Goal: Task Accomplishment & Management: Manage account settings

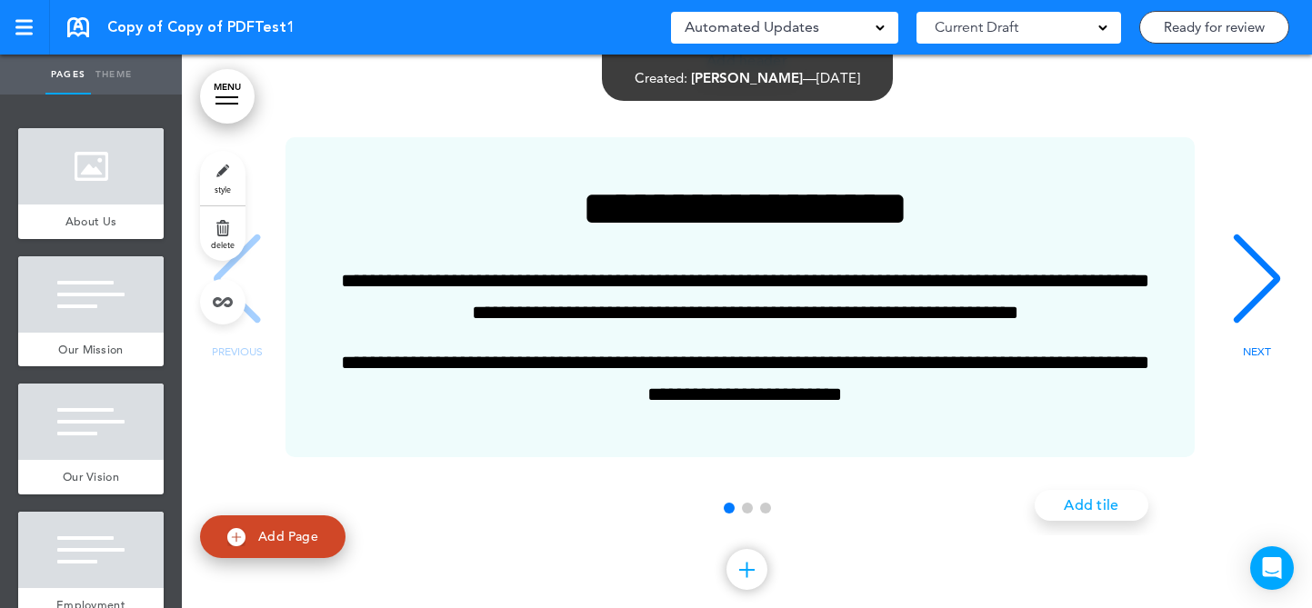
scroll to position [140135, 0]
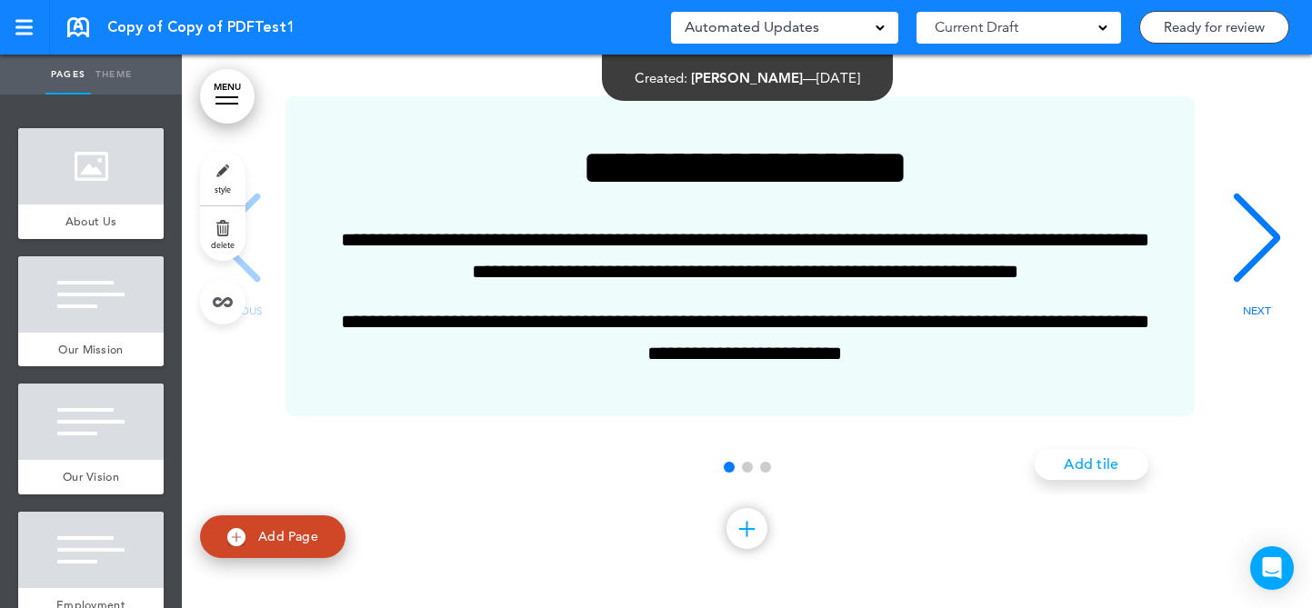
click at [228, 178] on link "style" at bounding box center [222, 178] width 45 height 55
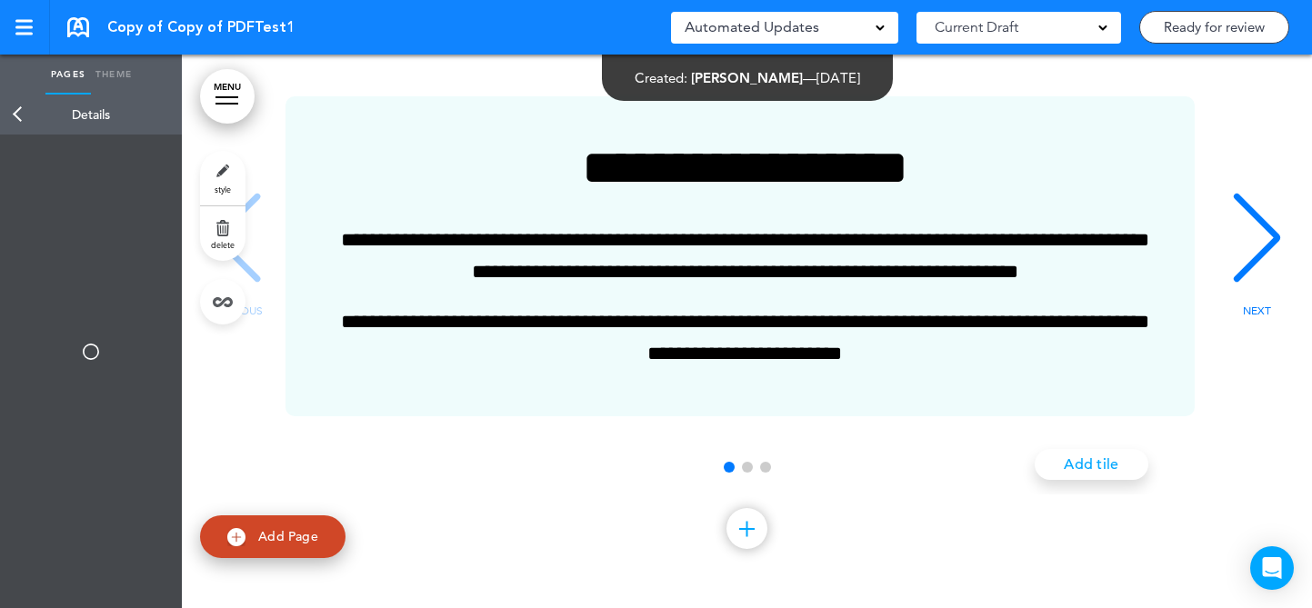
click at [223, 242] on span "delete" at bounding box center [223, 244] width 24 height 11
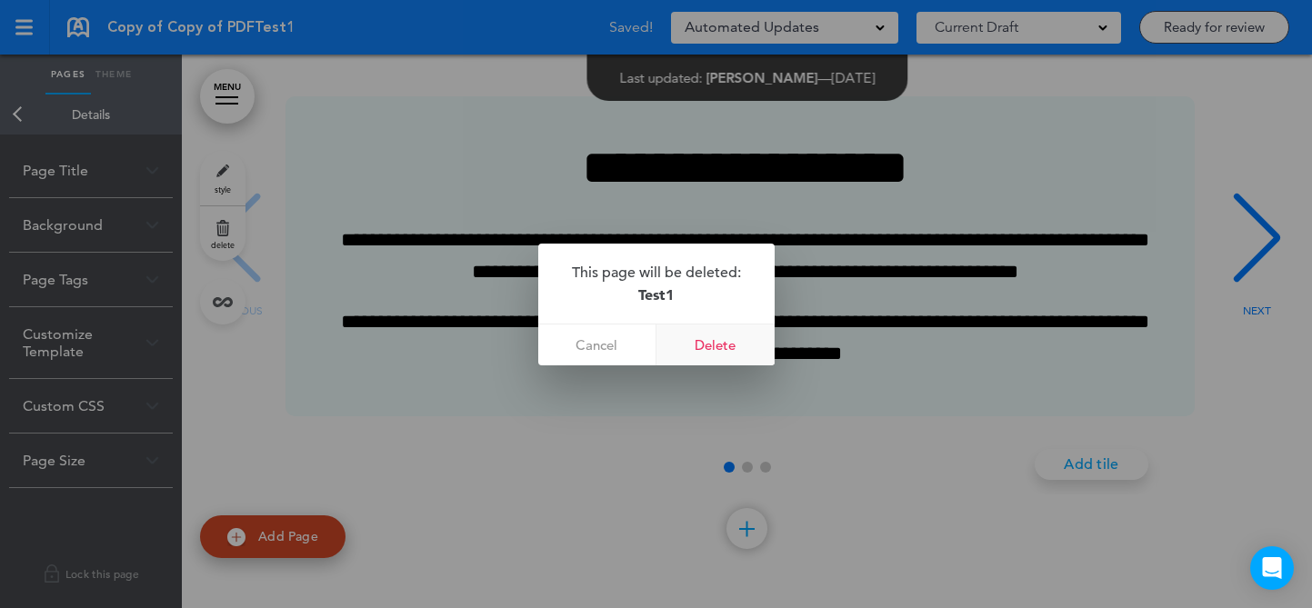
click at [705, 340] on link "Delete" at bounding box center [715, 345] width 118 height 41
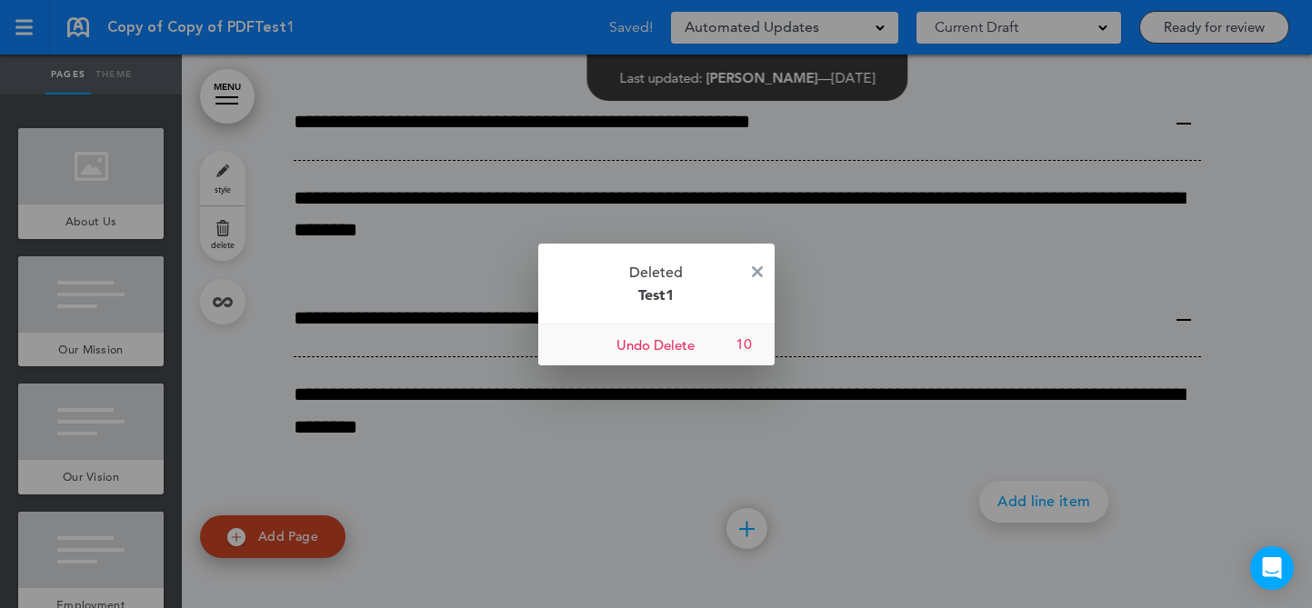
scroll to position [139493, 0]
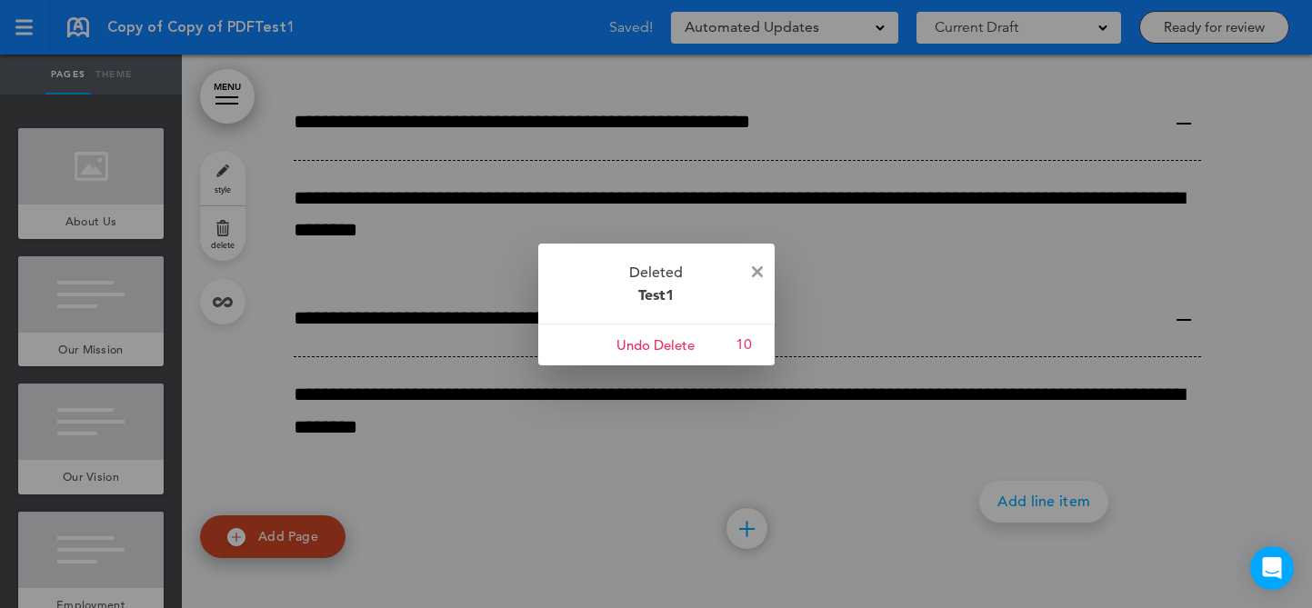
click at [757, 266] on img at bounding box center [757, 271] width 11 height 11
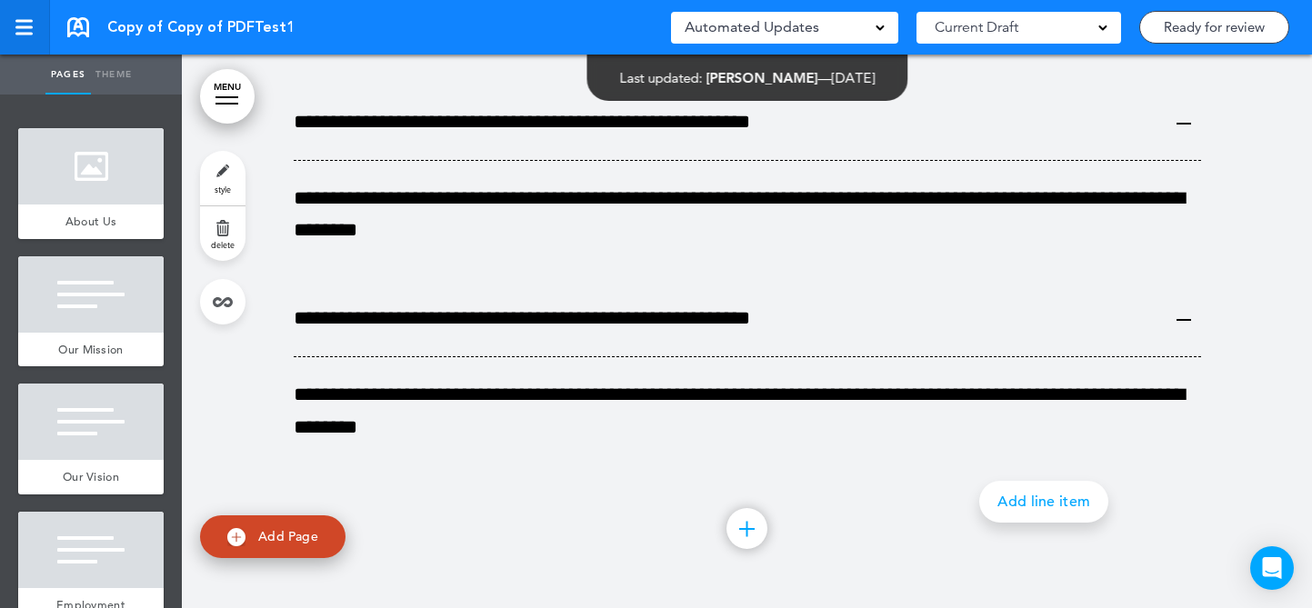
click at [15, 26] on link at bounding box center [25, 27] width 50 height 55
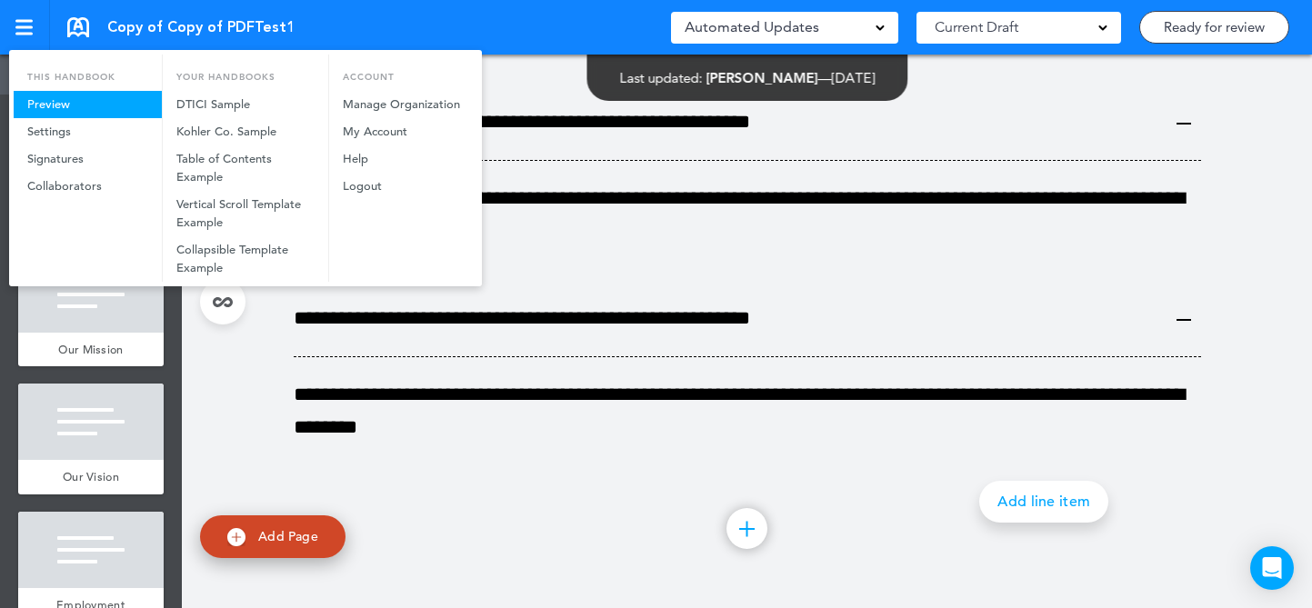
click at [37, 95] on link "Preview" at bounding box center [88, 104] width 148 height 27
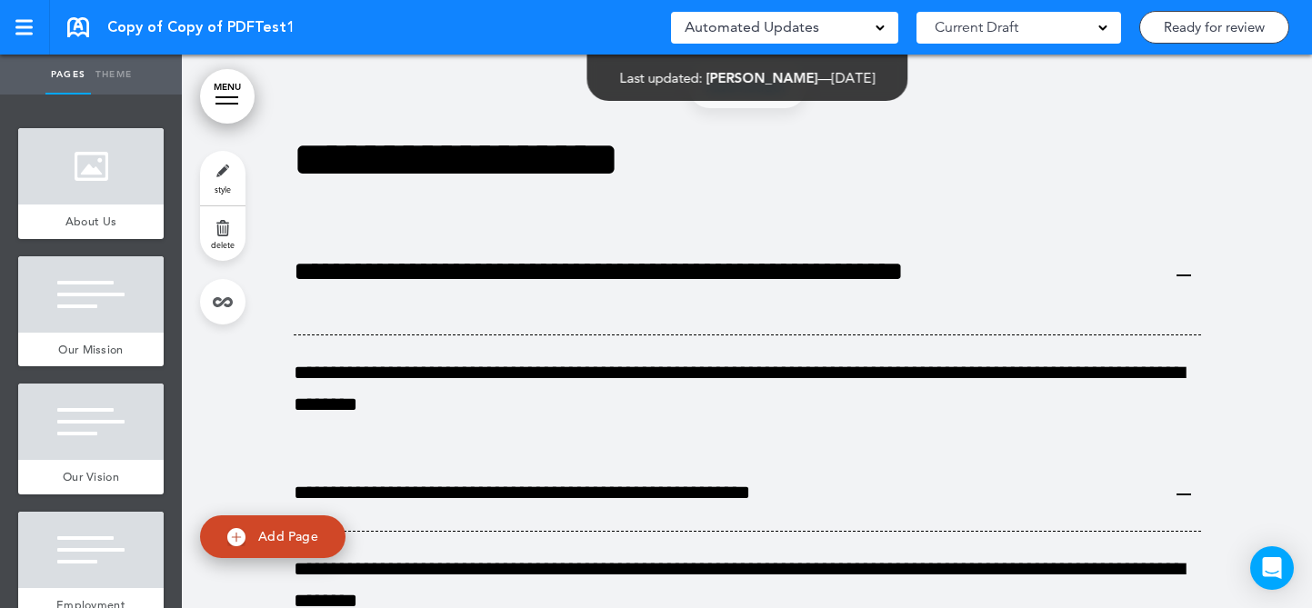
scroll to position [139098, 0]
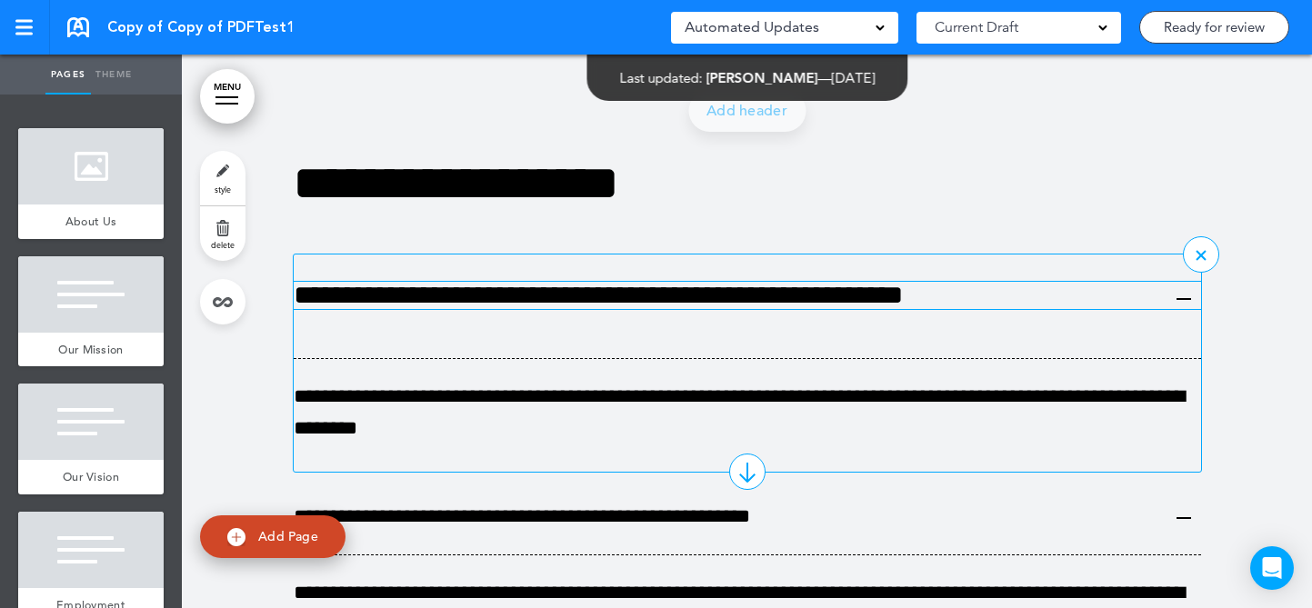
click at [675, 298] on h6 "**********" at bounding box center [729, 295] width 871 height 27
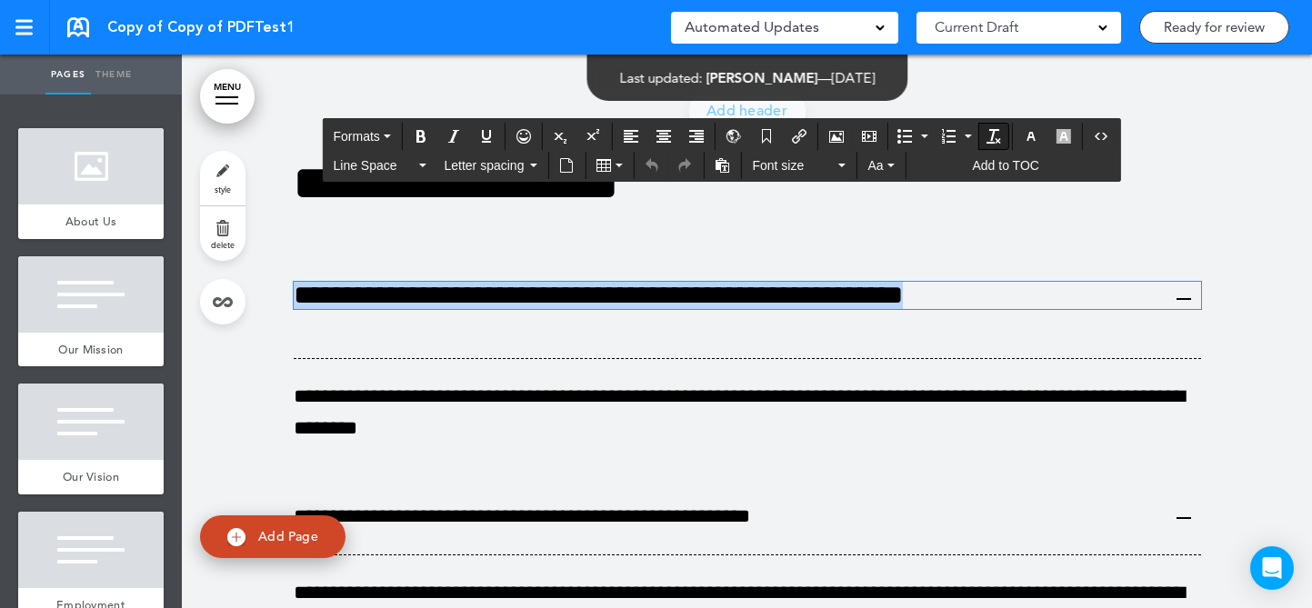
click at [990, 129] on icon "Clear formatting" at bounding box center [993, 136] width 15 height 15
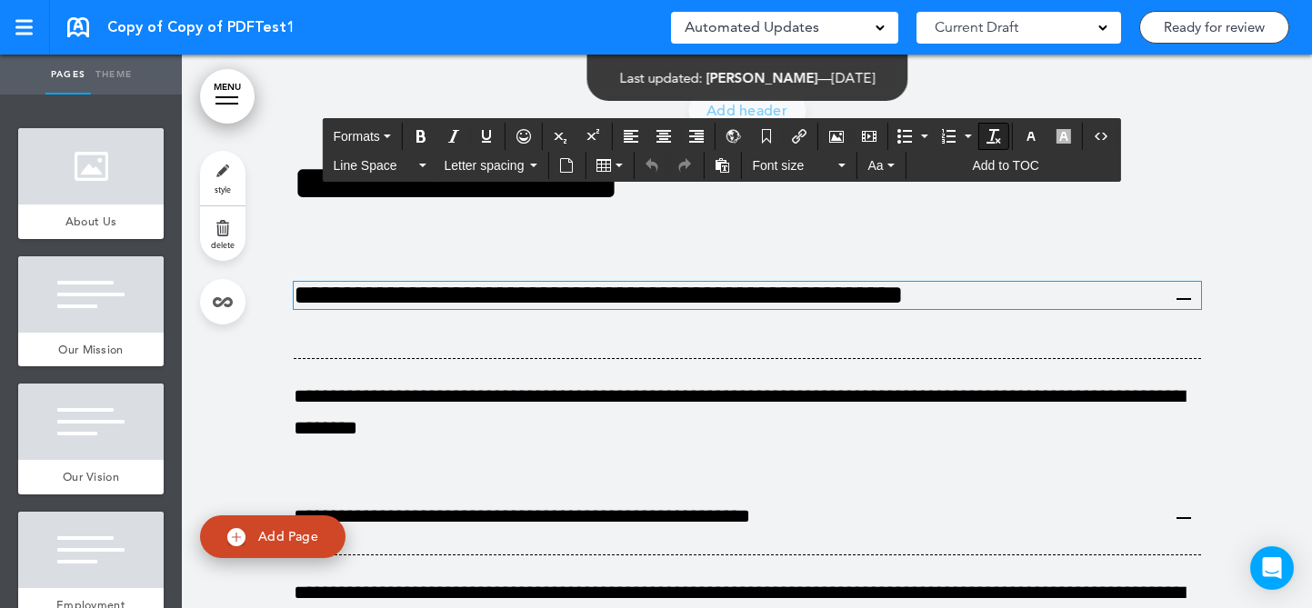
click at [990, 129] on icon "Clear formatting" at bounding box center [993, 136] width 15 height 15
click at [371, 138] on span "Formats" at bounding box center [356, 136] width 46 height 15
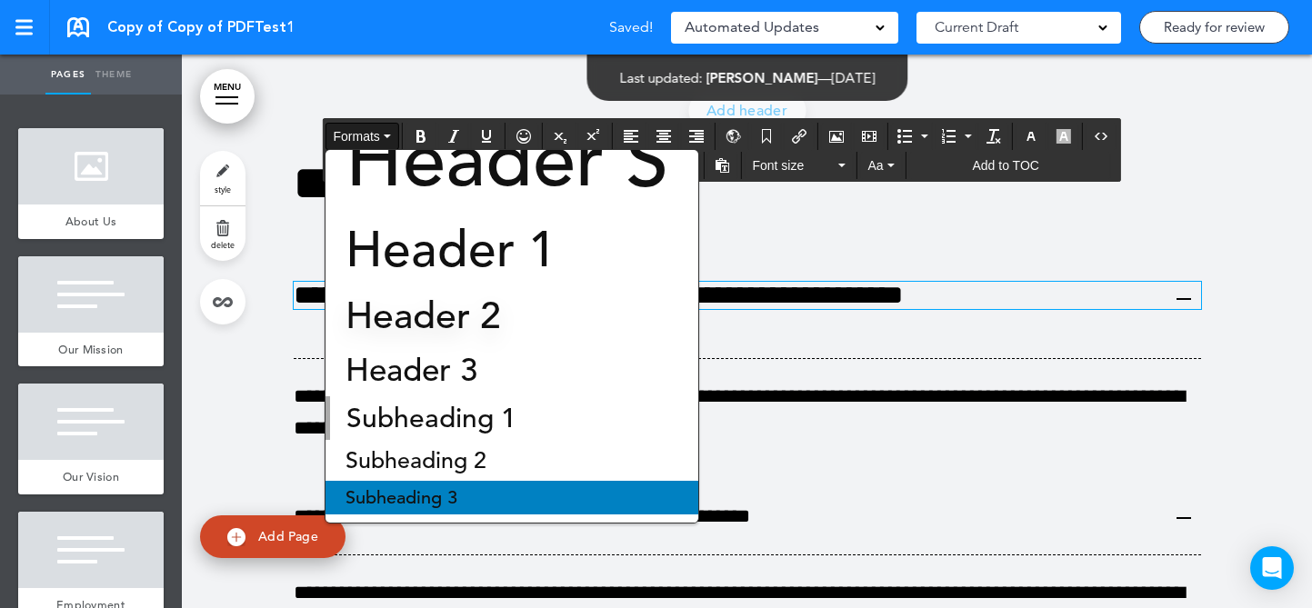
scroll to position [78, 0]
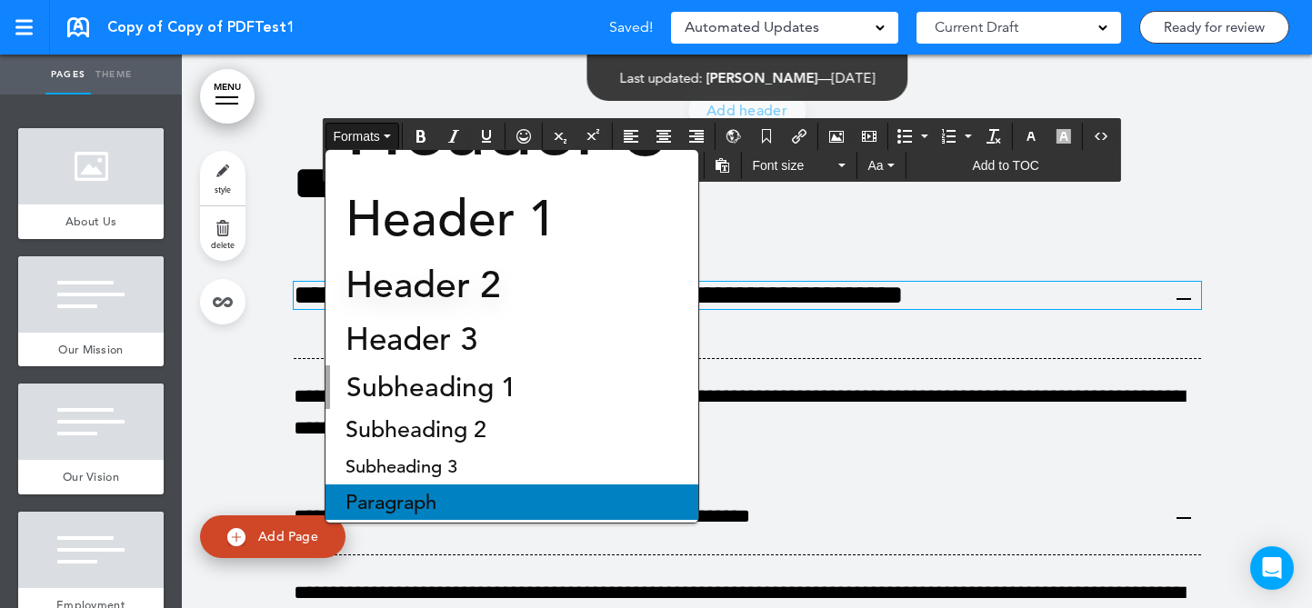
click at [470, 508] on div "Paragraph" at bounding box center [511, 501] width 373 height 35
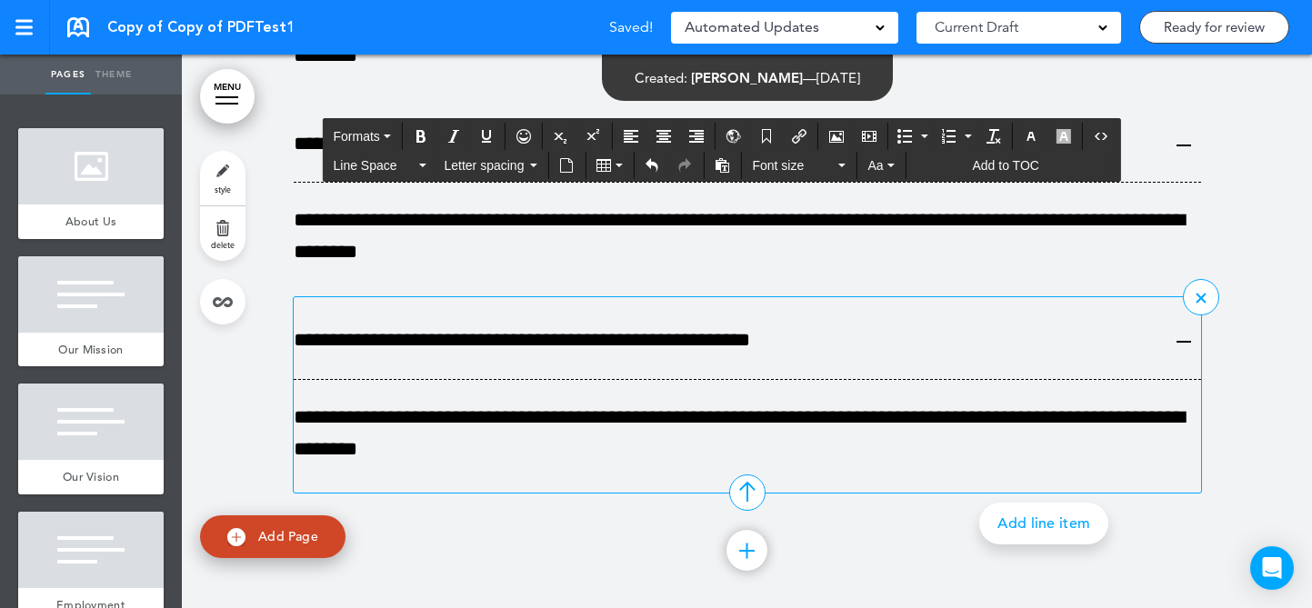
scroll to position [139471, 0]
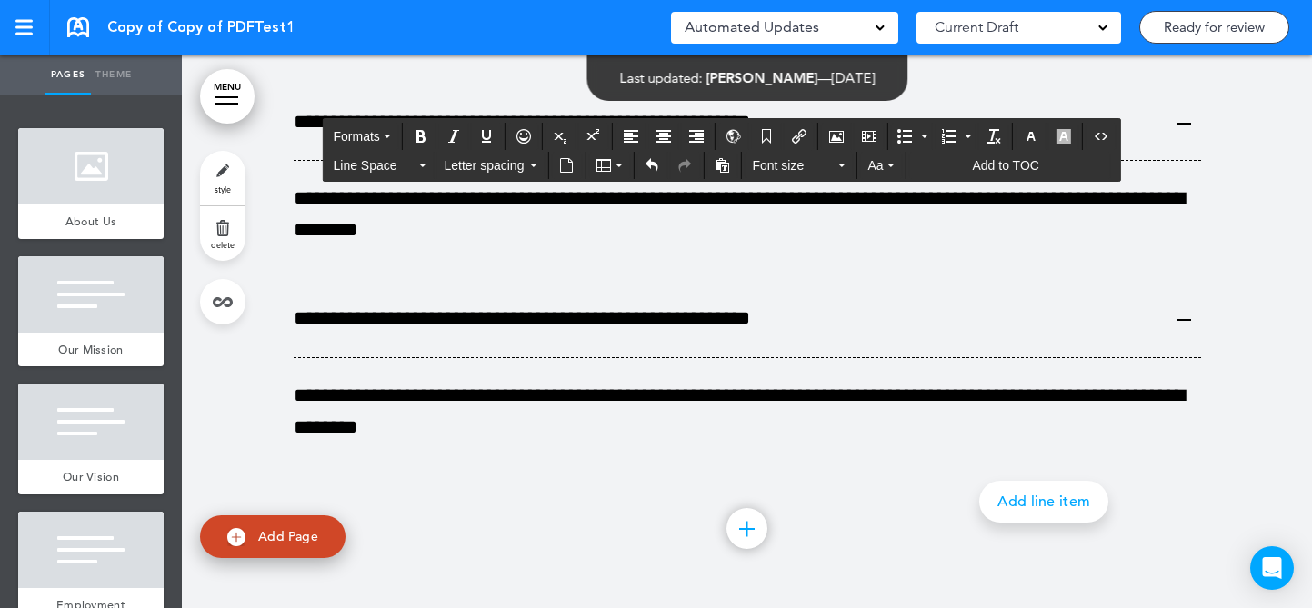
click at [240, 176] on link "style" at bounding box center [222, 178] width 45 height 55
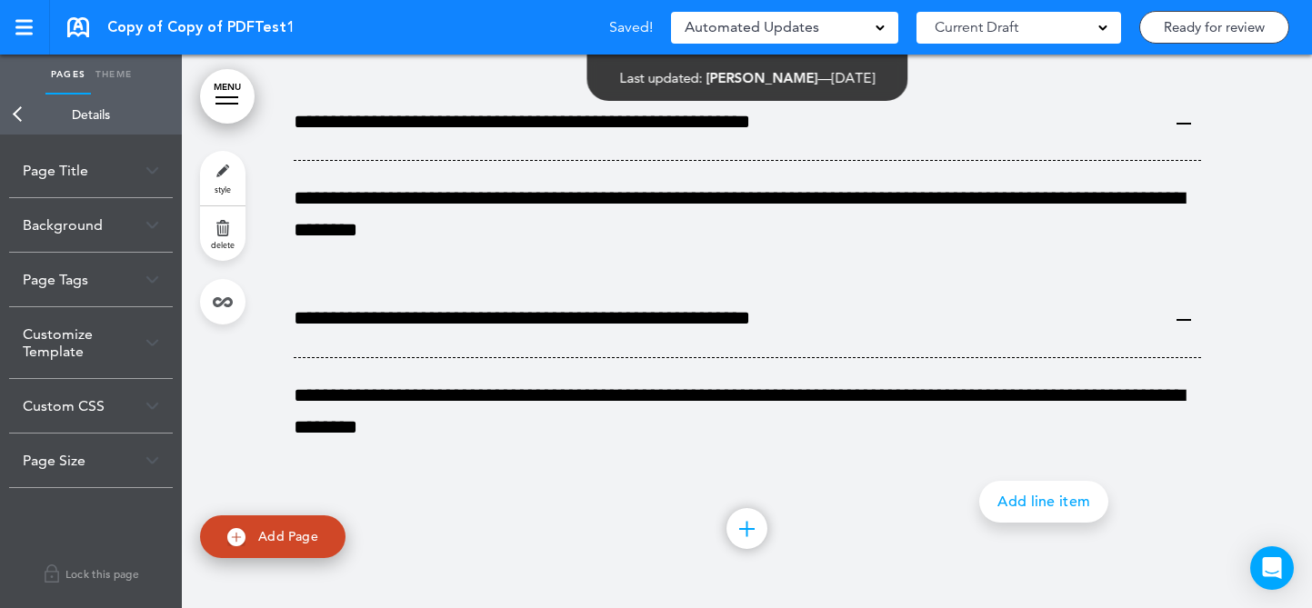
click at [279, 538] on span "Add Page" at bounding box center [288, 536] width 60 height 16
type input "********"
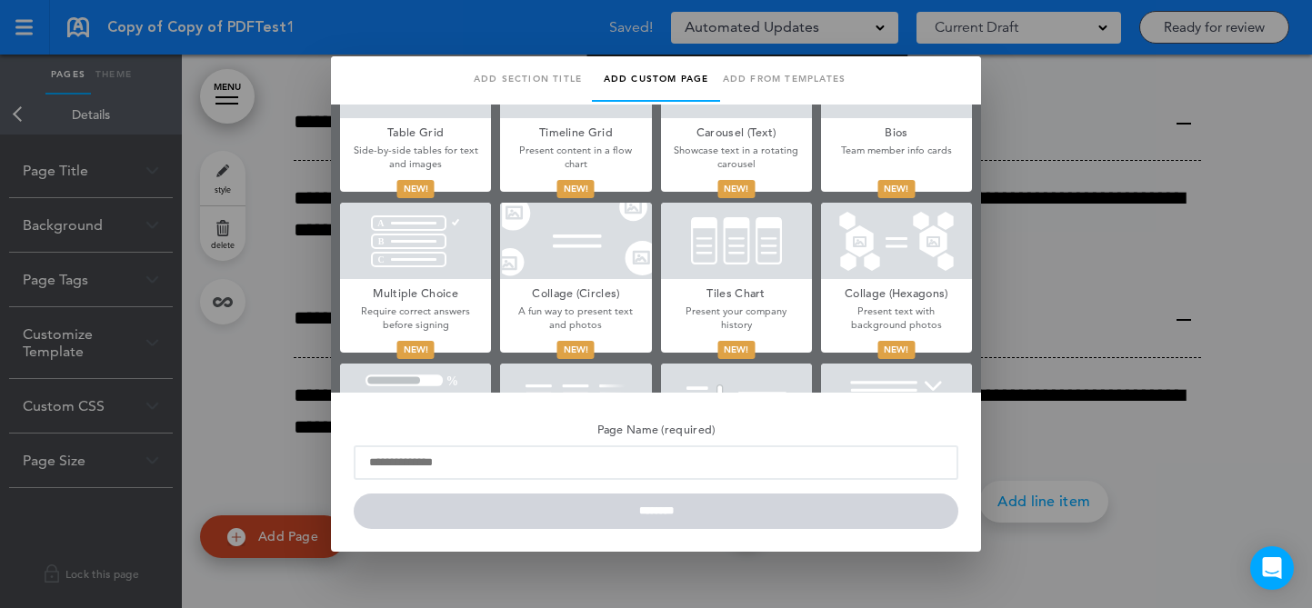
scroll to position [1013, 0]
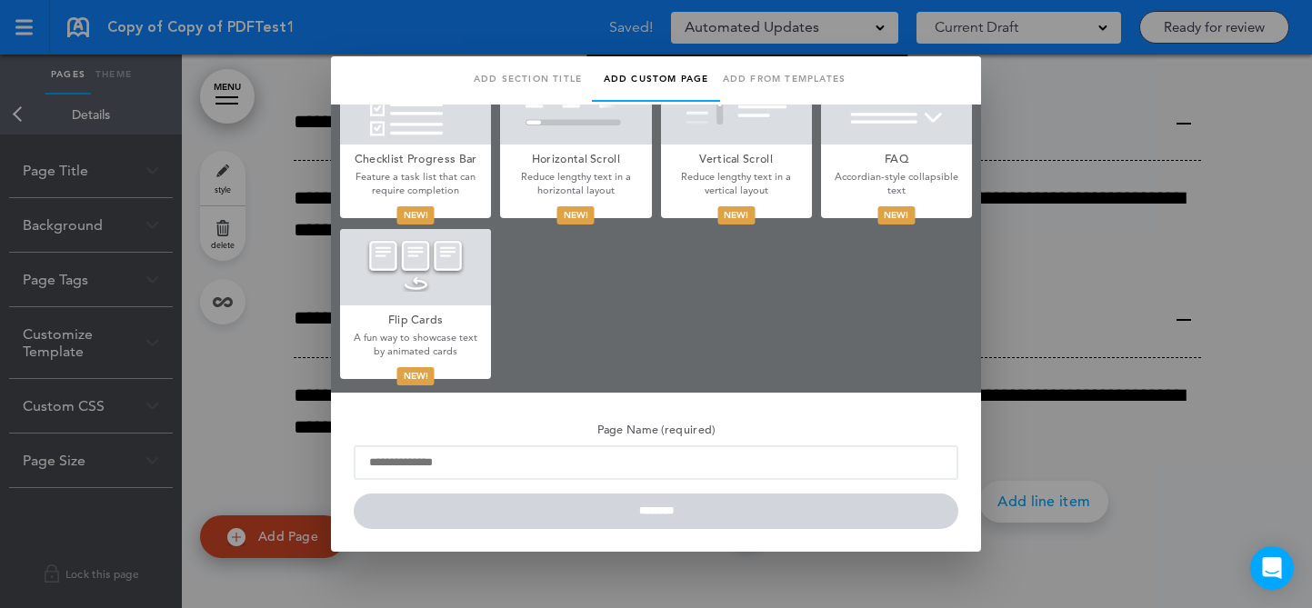
click at [1044, 228] on div at bounding box center [656, 304] width 1312 height 608
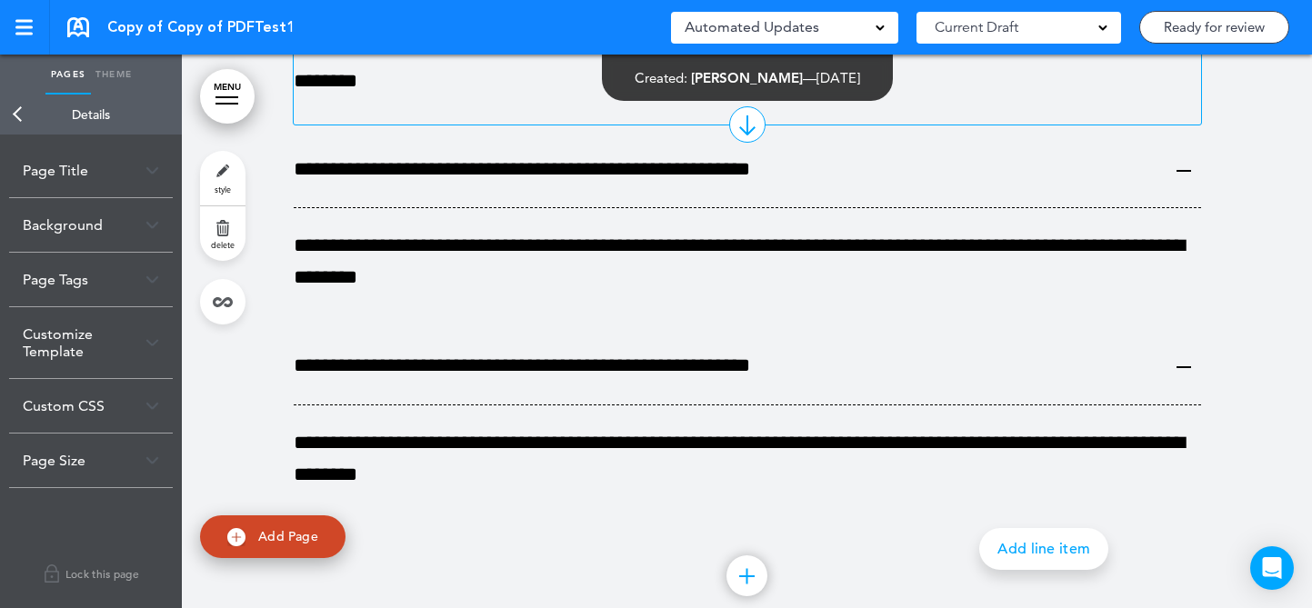
scroll to position [139471, 0]
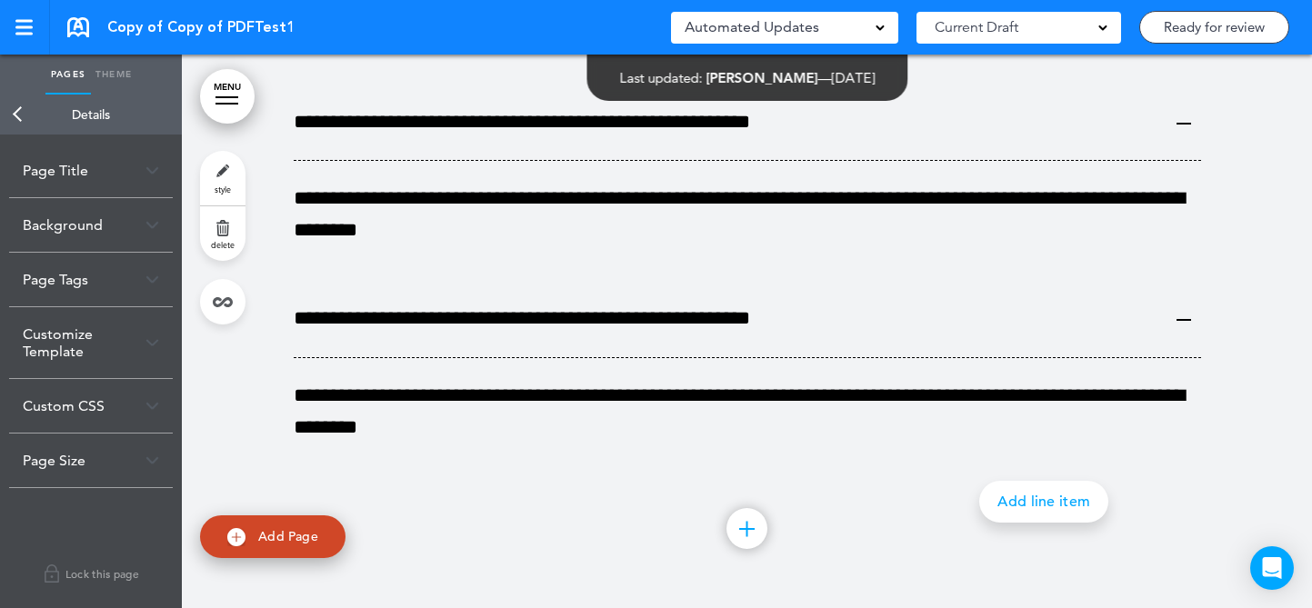
click at [257, 550] on link "Add Page" at bounding box center [272, 536] width 145 height 43
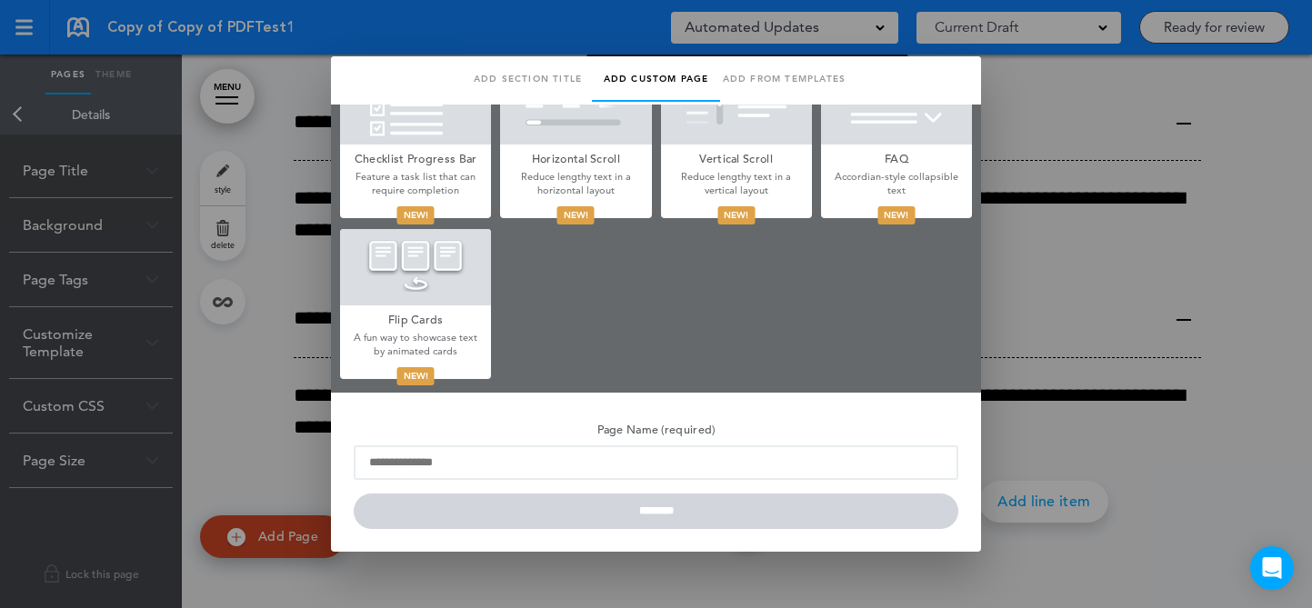
click at [444, 286] on div at bounding box center [415, 267] width 151 height 76
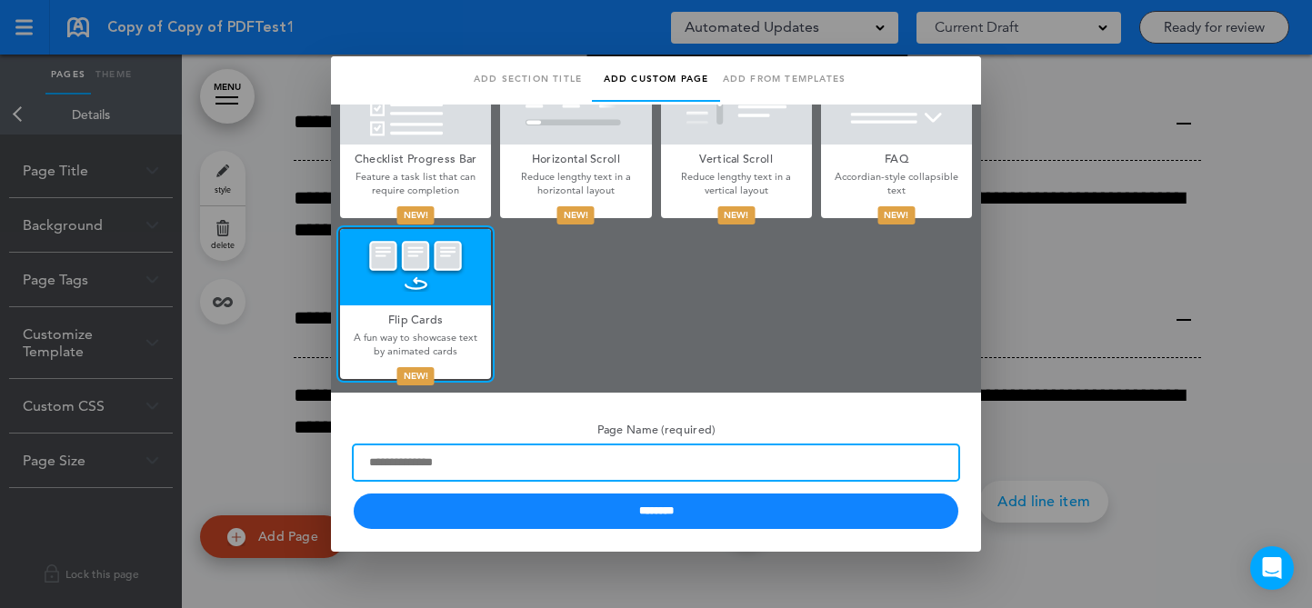
click at [473, 451] on input "Page Name (required)" at bounding box center [656, 462] width 604 height 35
type input "*****"
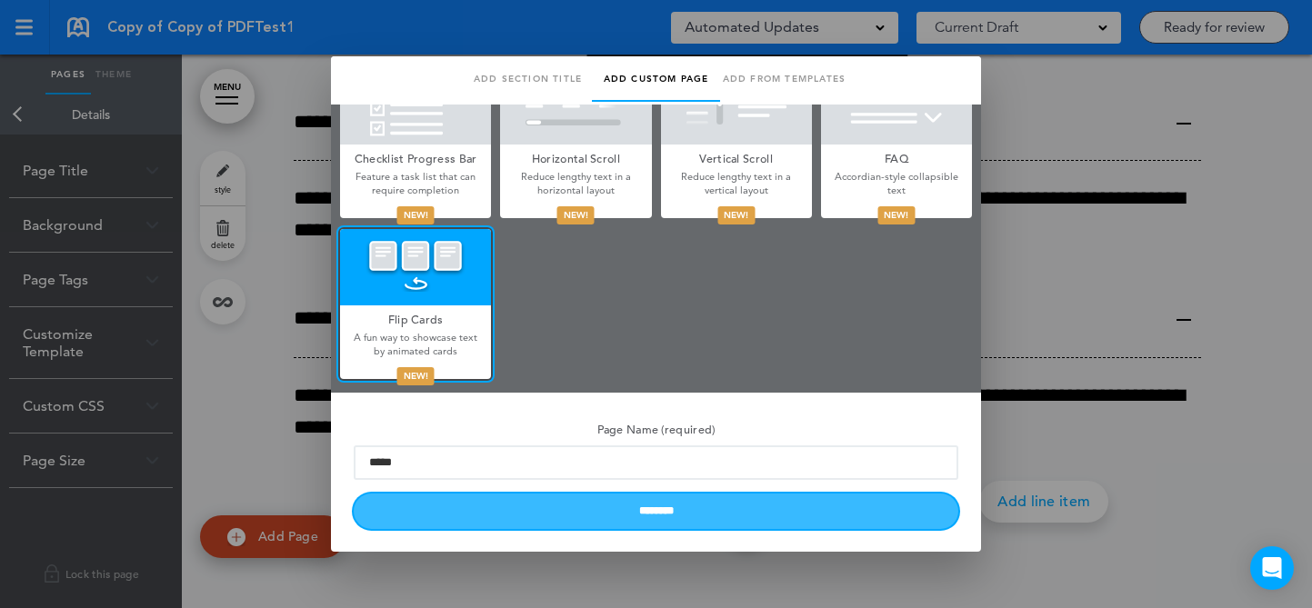
click at [489, 514] on input "********" at bounding box center [656, 511] width 604 height 35
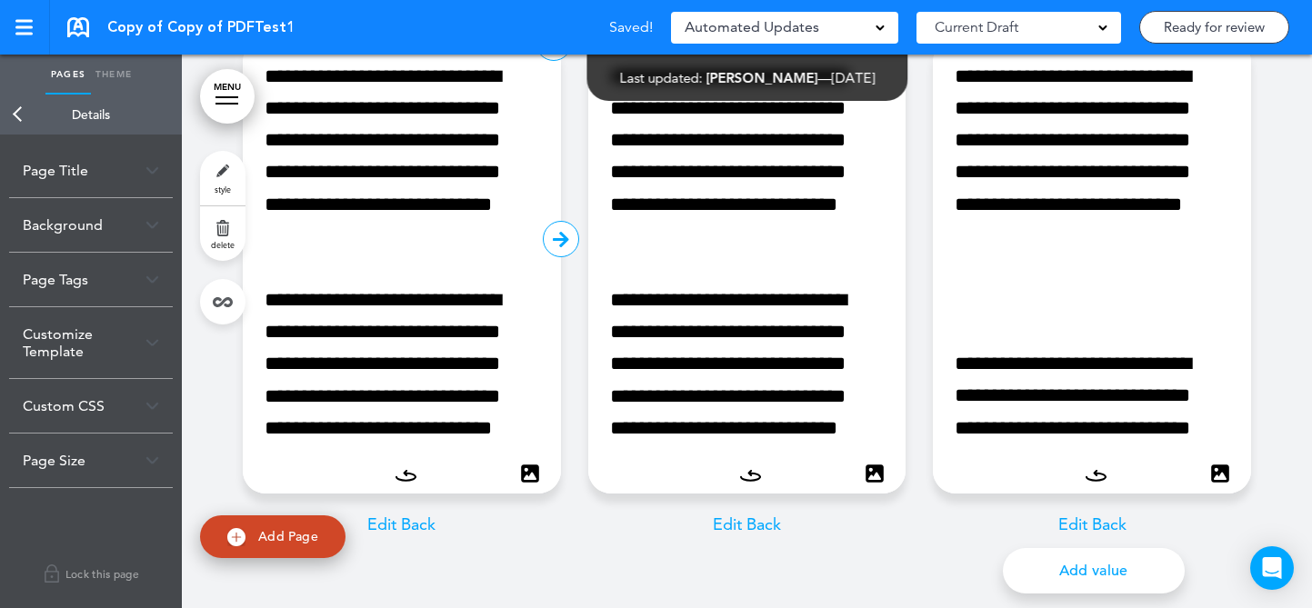
scroll to position [140194, 0]
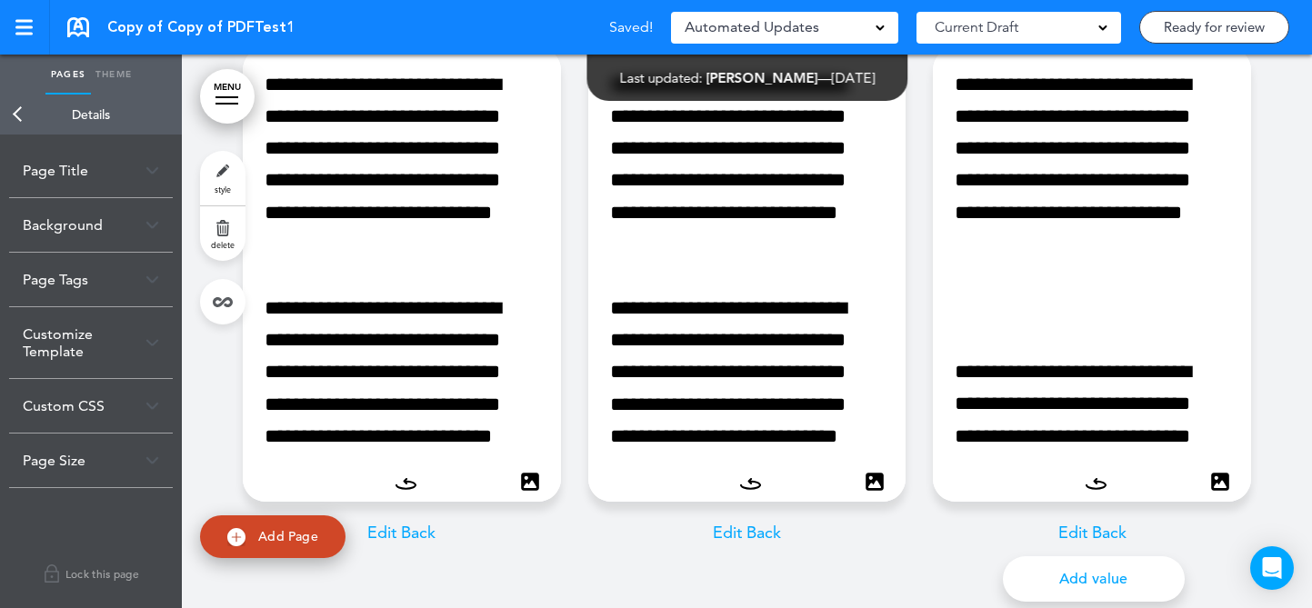
click at [395, 541] on p "Edit Back" at bounding box center [402, 533] width 318 height 26
click at [395, 540] on div "**********" at bounding box center [402, 296] width 318 height 499
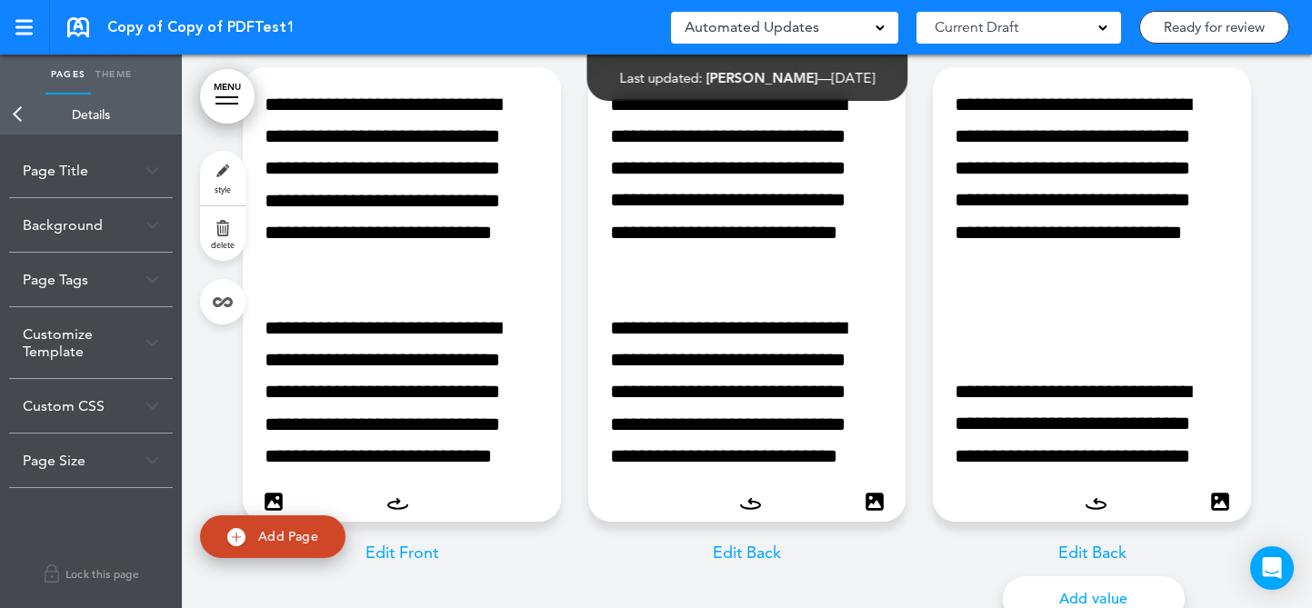
click at [746, 550] on p "Edit Back" at bounding box center [747, 553] width 318 height 26
click at [399, 553] on p "Edit Front" at bounding box center [402, 553] width 318 height 26
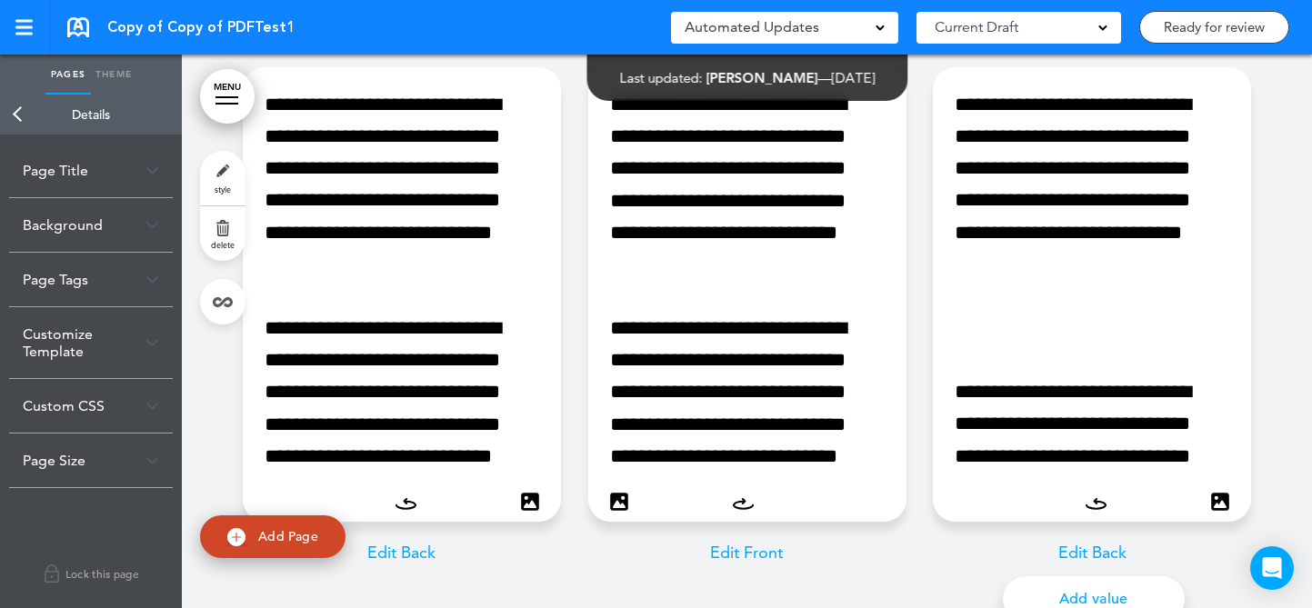
click at [1065, 562] on p "Edit Back" at bounding box center [1092, 553] width 318 height 26
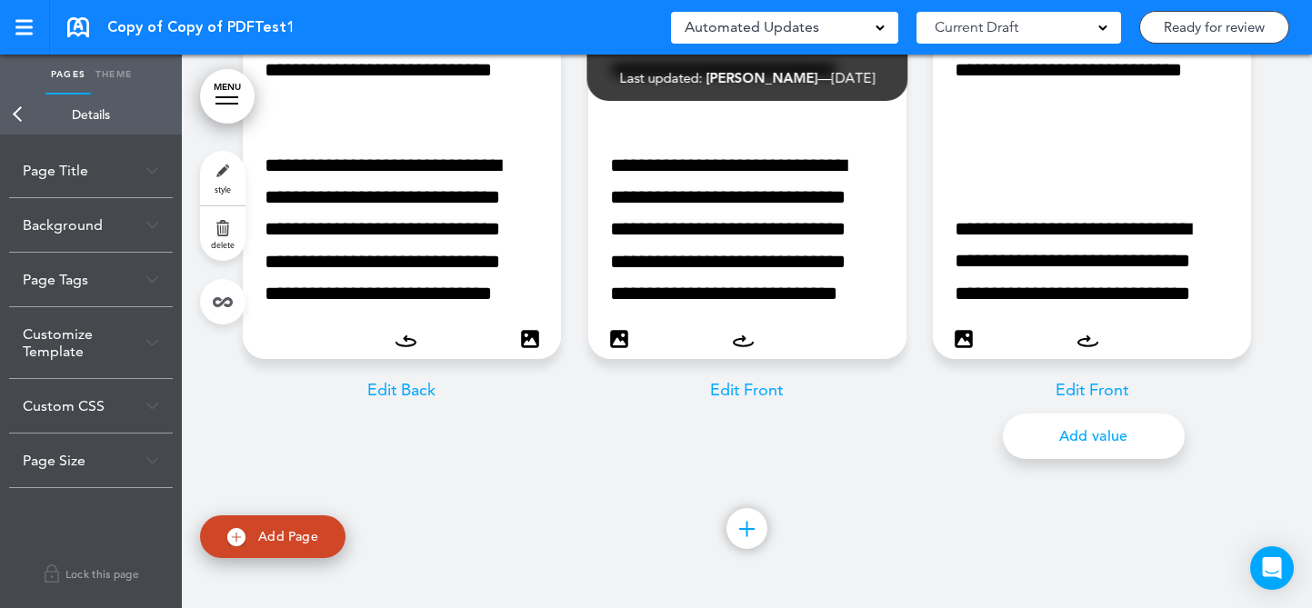
click at [298, 534] on span "Add Page" at bounding box center [288, 536] width 60 height 16
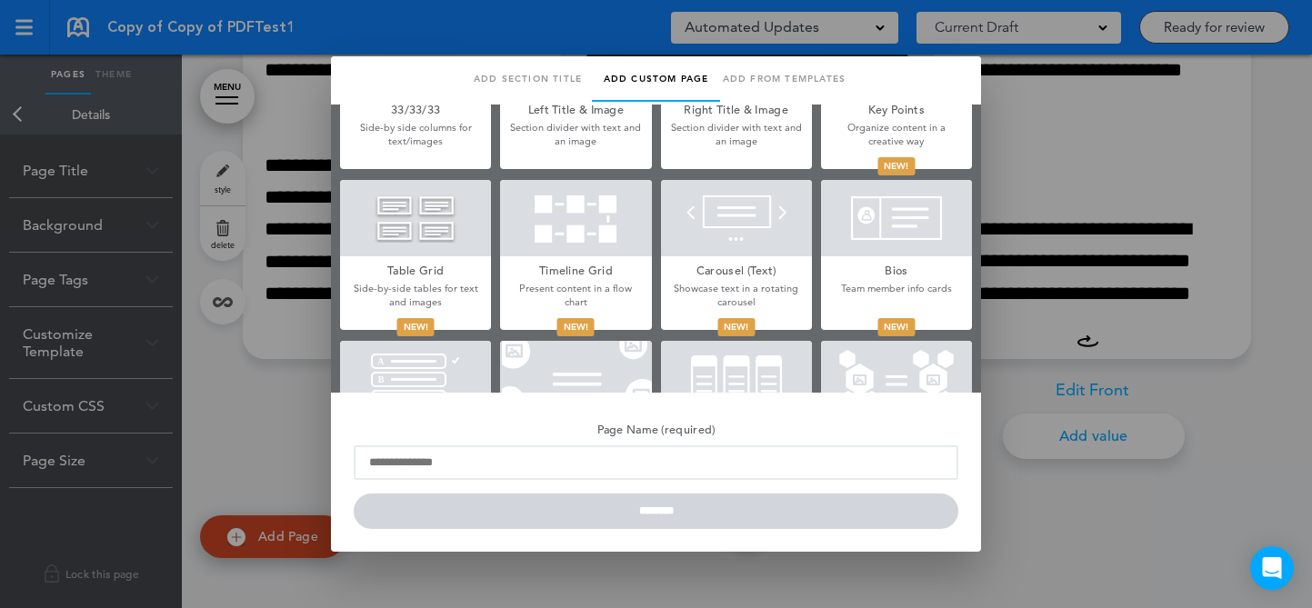
scroll to position [554, 0]
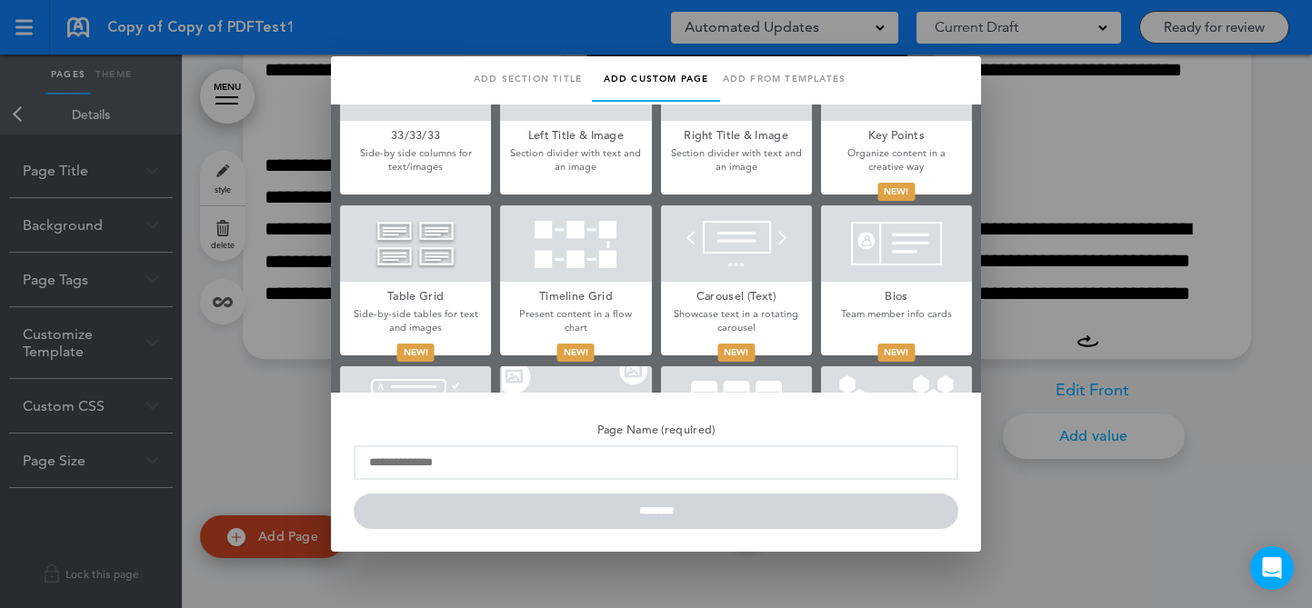
click at [1066, 206] on div at bounding box center [656, 304] width 1312 height 608
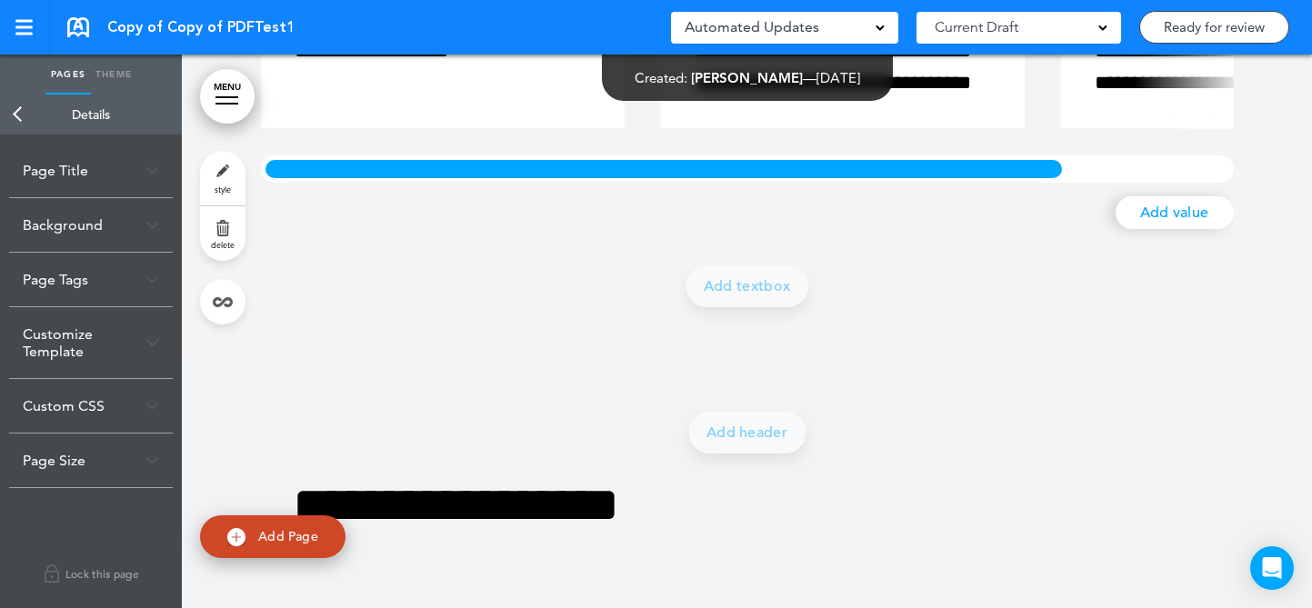
scroll to position [138574, 0]
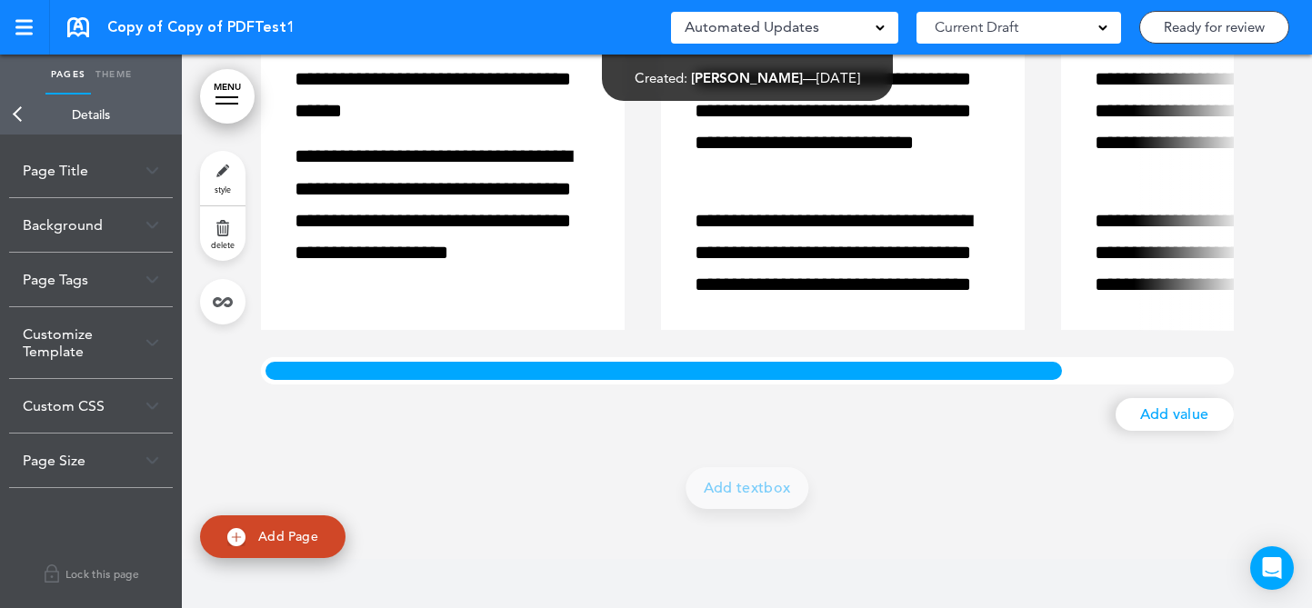
click at [208, 167] on link "style" at bounding box center [222, 178] width 45 height 55
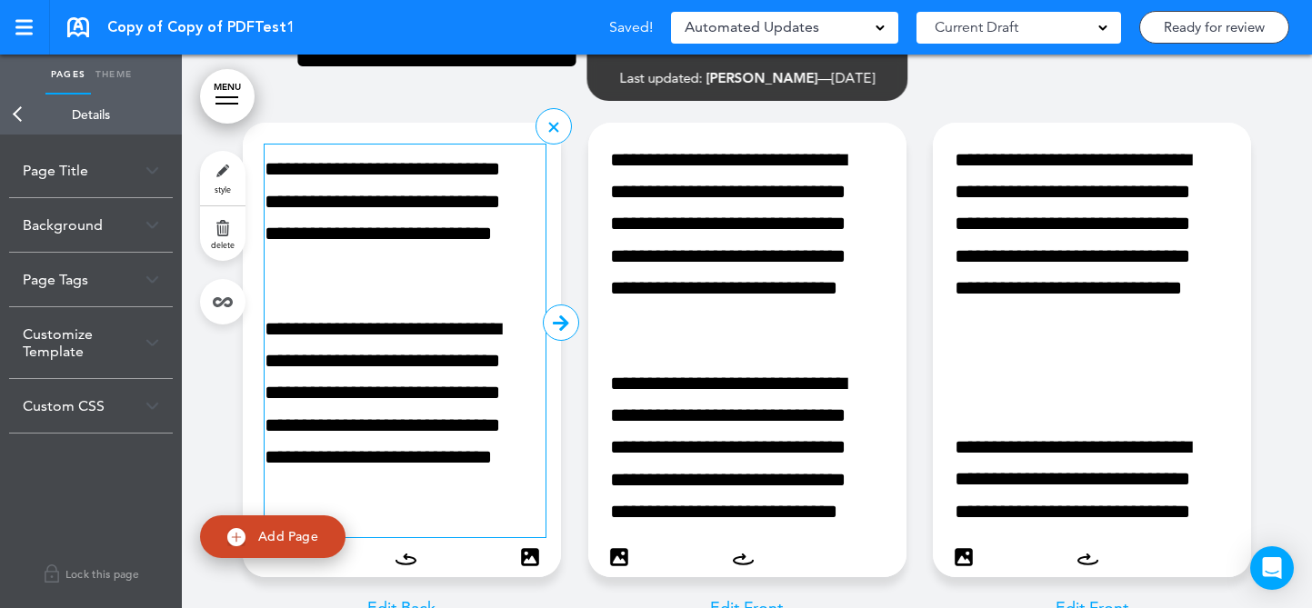
scroll to position [140338, 0]
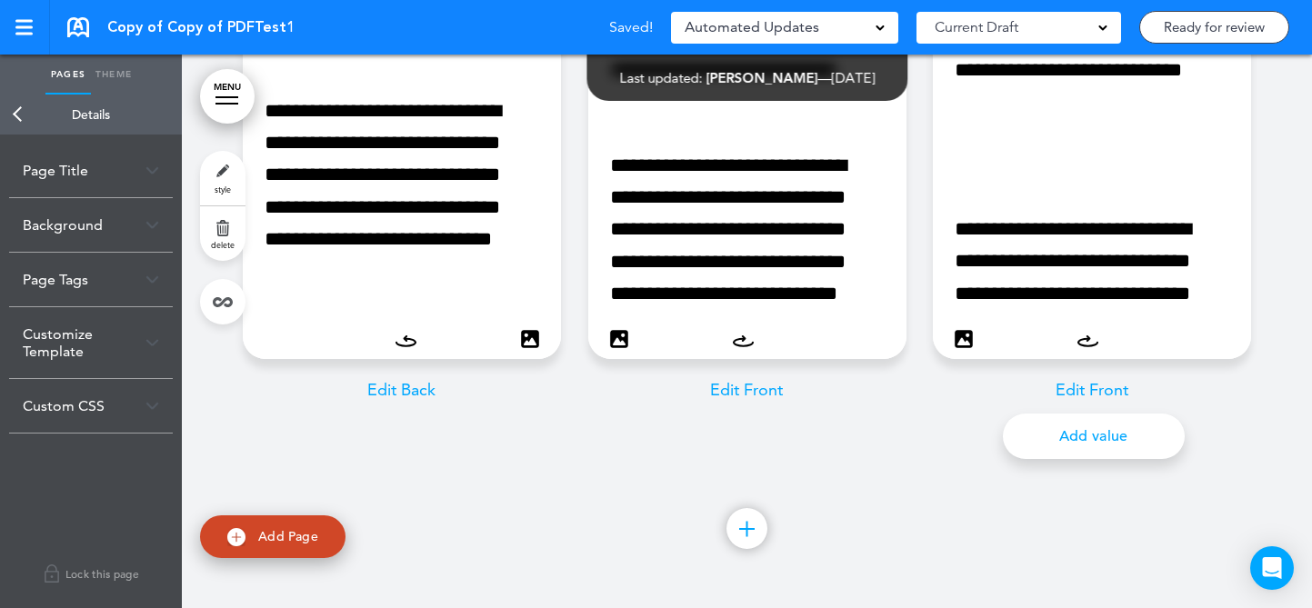
click at [229, 184] on span "style" at bounding box center [223, 189] width 16 height 11
click at [74, 465] on div "Page Size" at bounding box center [91, 461] width 164 height 54
click at [211, 99] on link "MENU" at bounding box center [227, 96] width 55 height 55
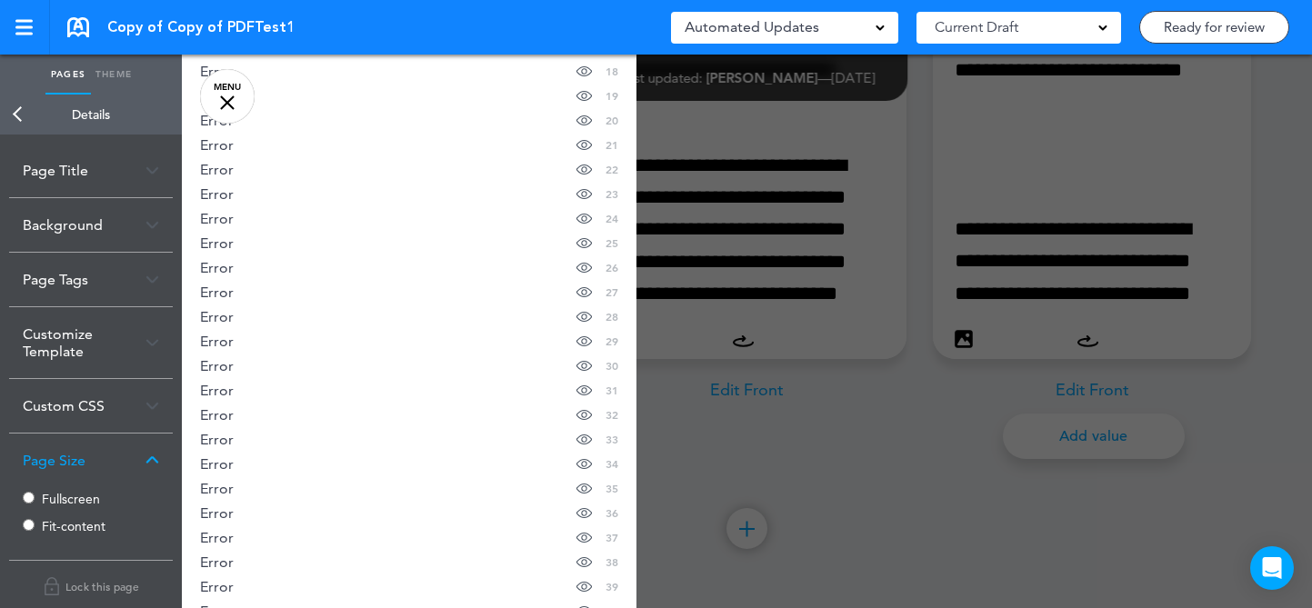
scroll to position [0, 0]
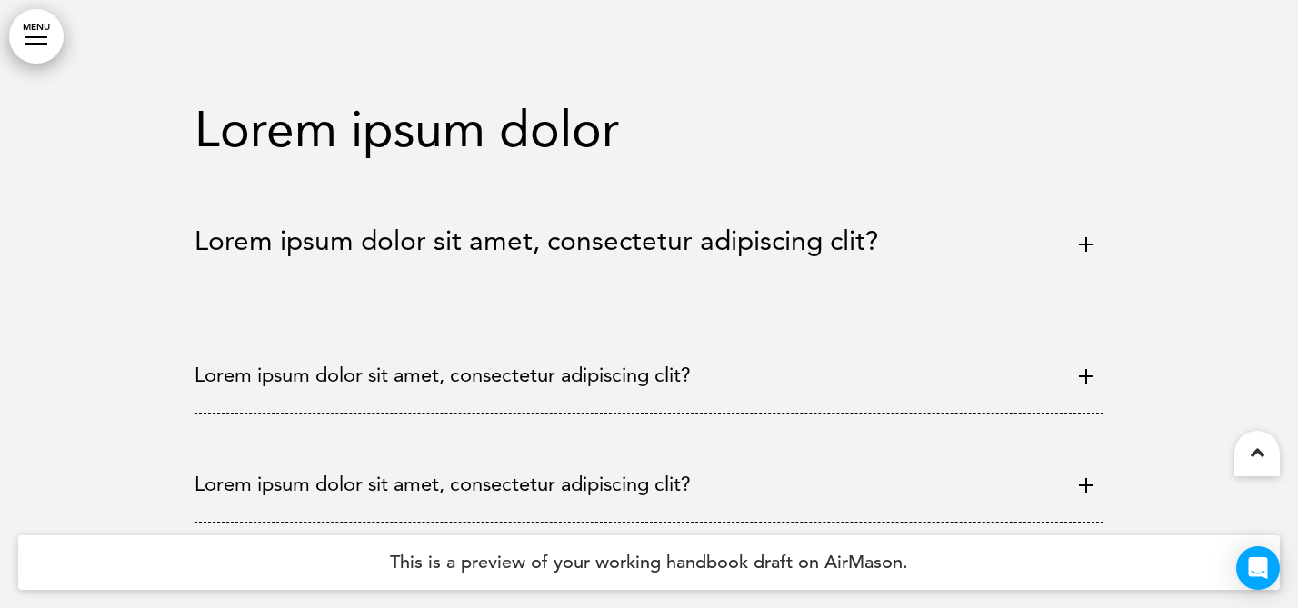
scroll to position [138793, 0]
click at [828, 226] on h6 "Lorem ipsum dolor sit amet, consectetur adipiscing clit?" at bounding box center [631, 239] width 873 height 27
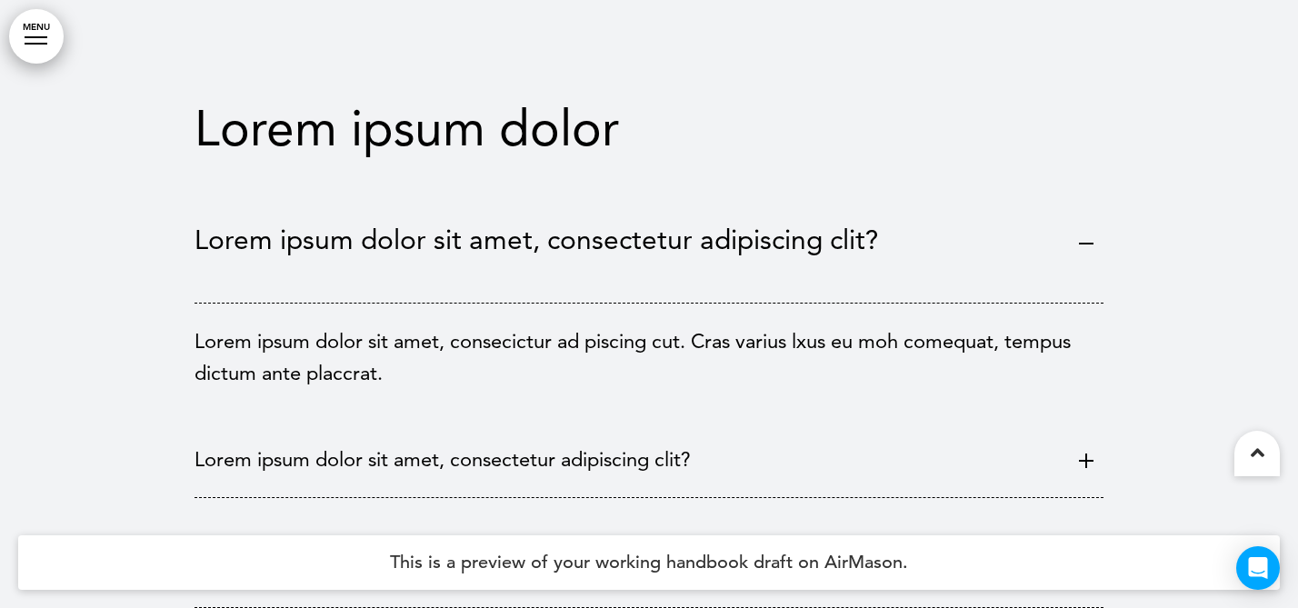
click at [634, 444] on p "Lorem ipsum dolor sit amet, consectetur adipiscing clit?" at bounding box center [631, 460] width 873 height 32
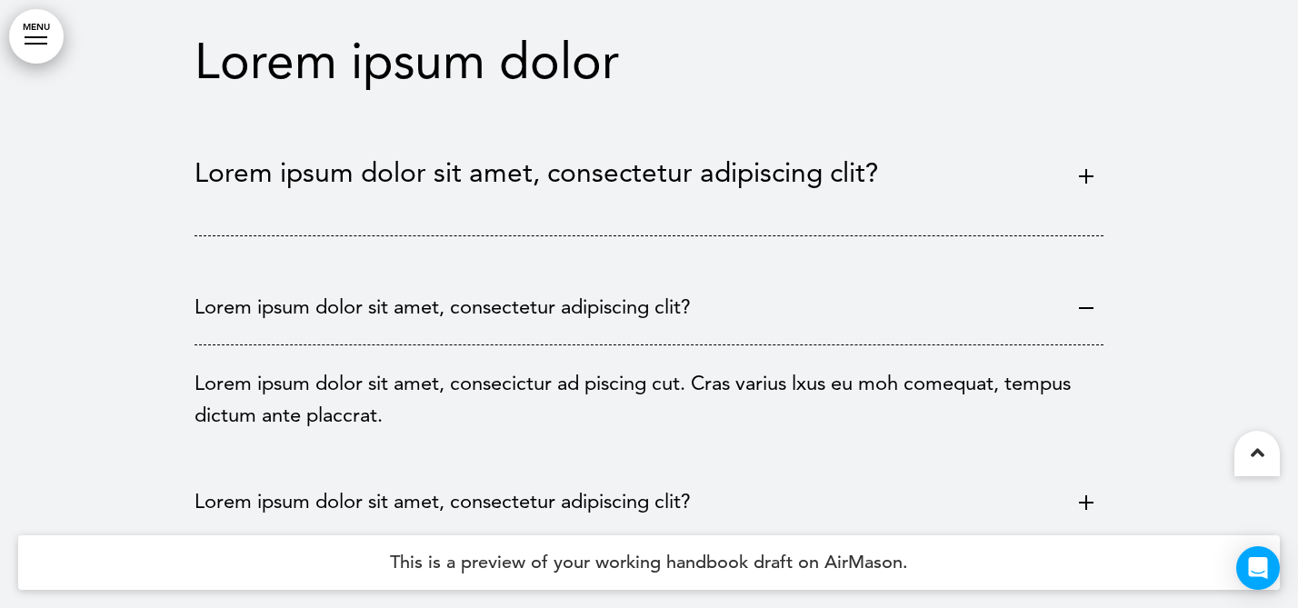
scroll to position [138879, 0]
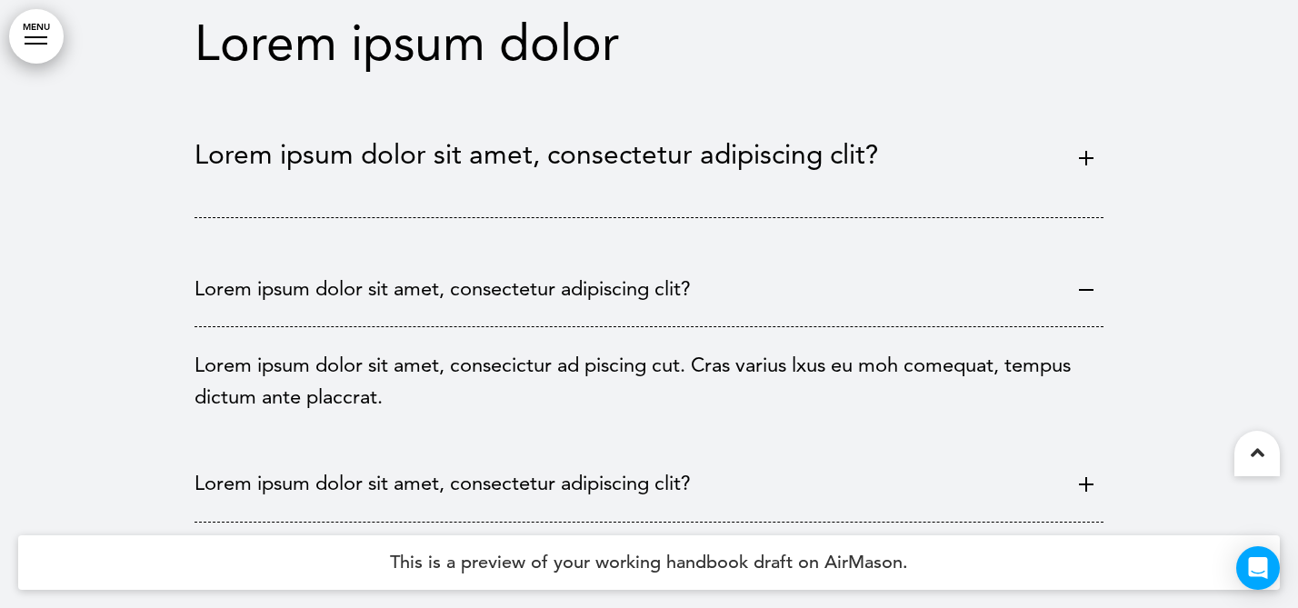
click at [667, 467] on p "Lorem ipsum dolor sit amet, consectetur adipiscing clit?" at bounding box center [631, 483] width 873 height 32
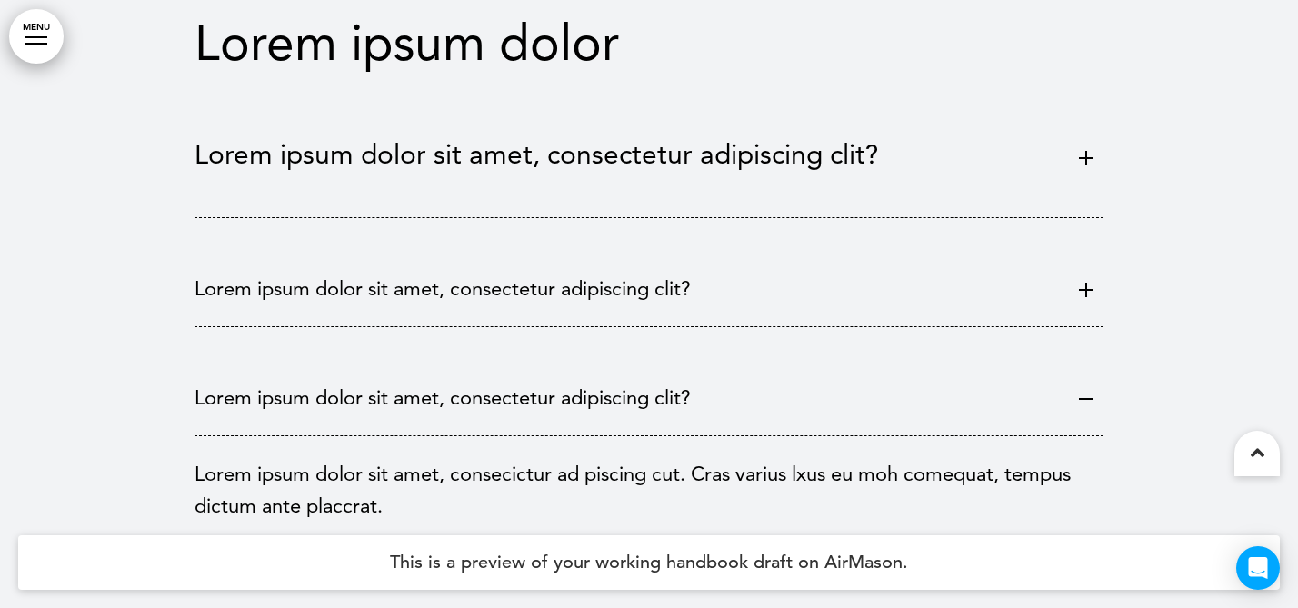
click at [691, 273] on p "Lorem ipsum dolor sit amet, consectetur adipiscing clit?" at bounding box center [631, 289] width 873 height 32
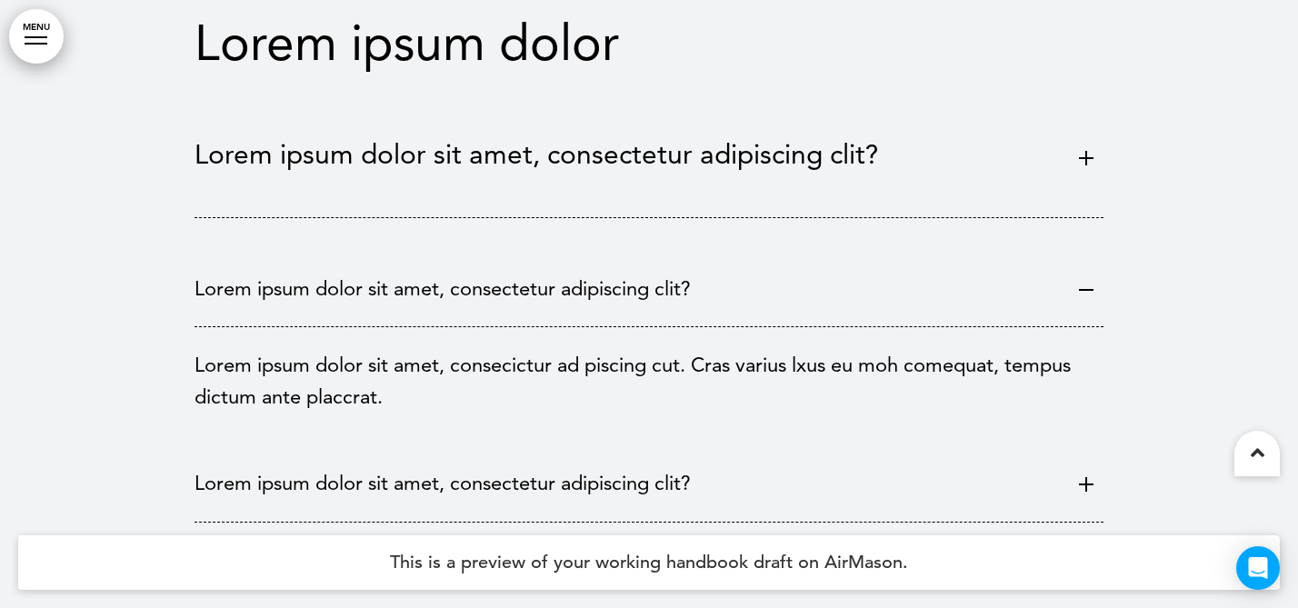
click at [623, 273] on p "Lorem ipsum dolor sit amet, consectetur adipiscing clit?" at bounding box center [631, 289] width 873 height 32
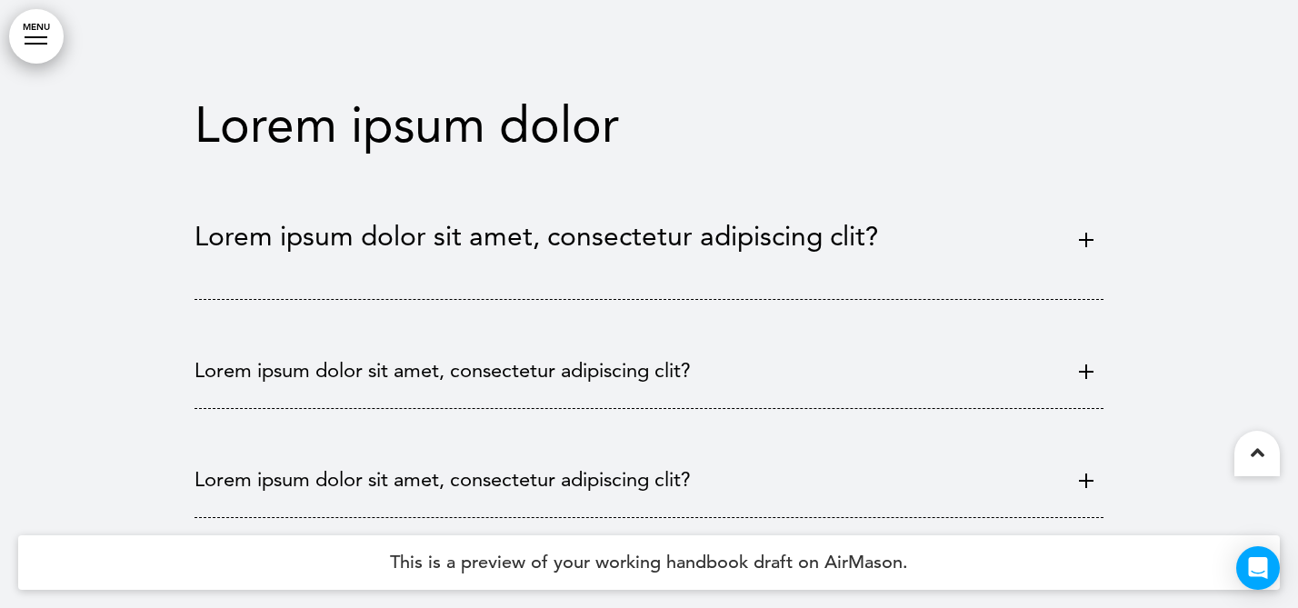
scroll to position [138793, 0]
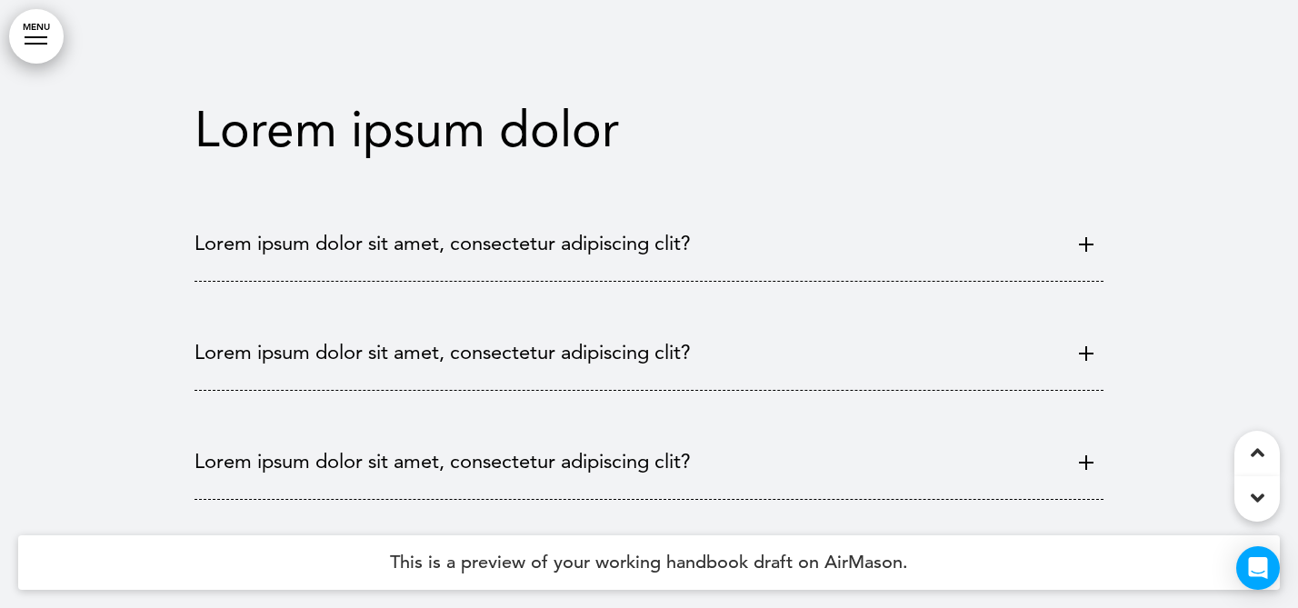
scroll to position [138793, 0]
click at [685, 227] on p "Lorem ipsum dolor sit amet, consectetur adipiscing clit?" at bounding box center [631, 243] width 873 height 32
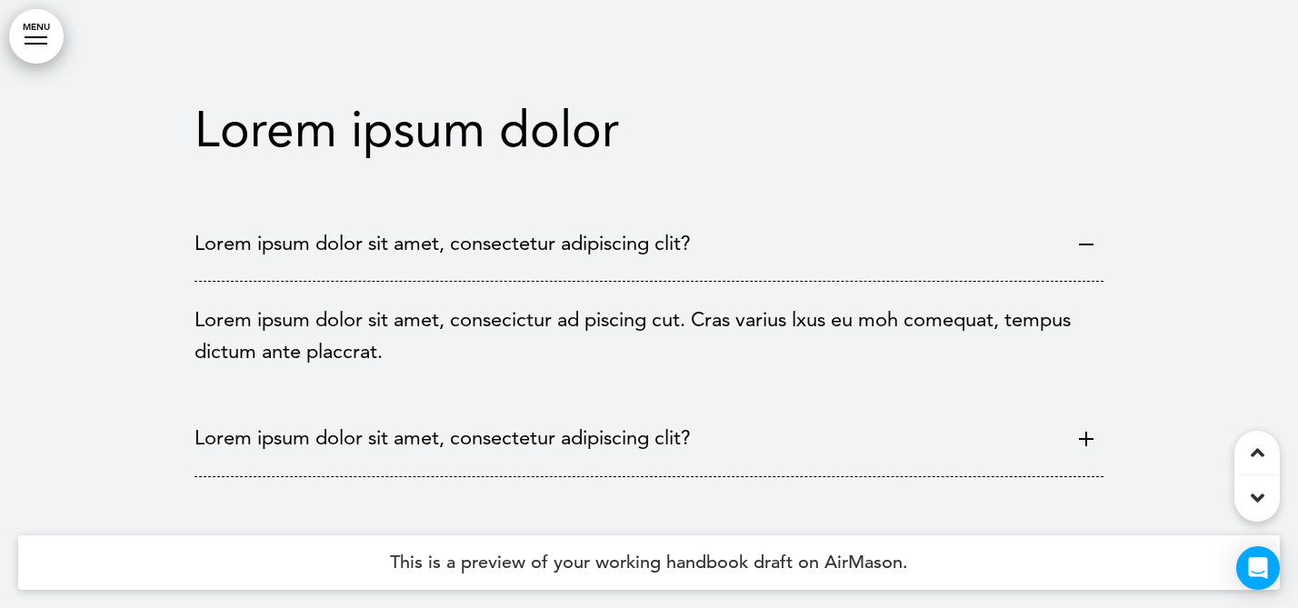
click at [685, 227] on p "Lorem ipsum dolor sit amet, consectetur adipiscing clit?" at bounding box center [631, 243] width 873 height 32
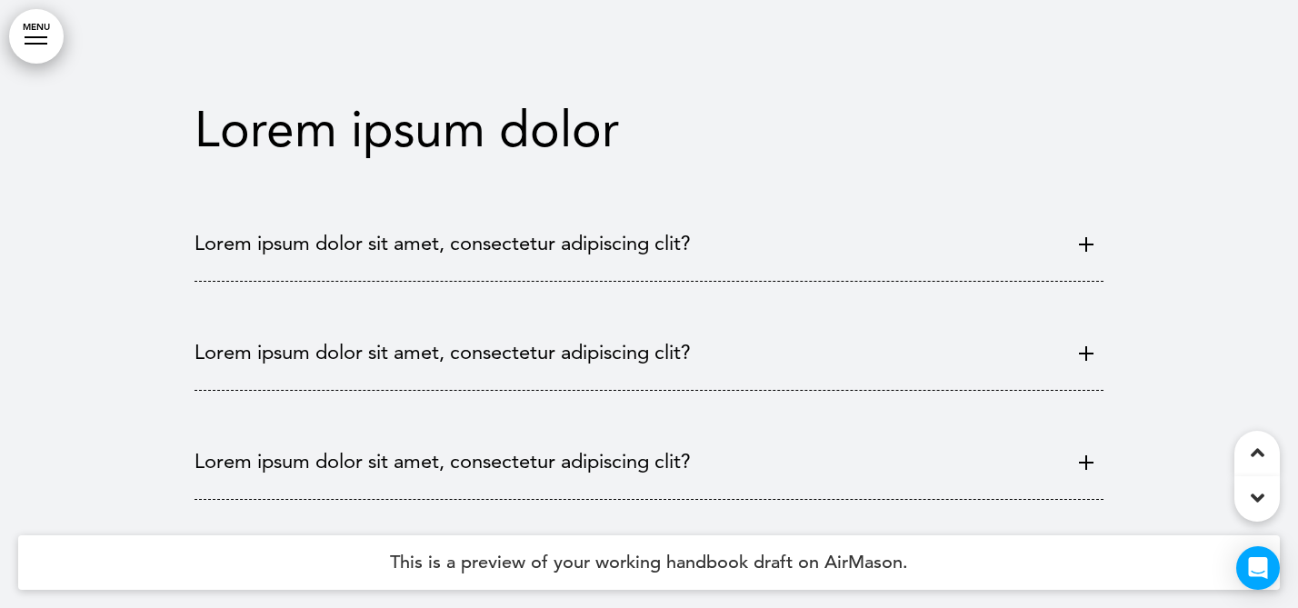
click at [1083, 236] on span at bounding box center [1088, 244] width 29 height 16
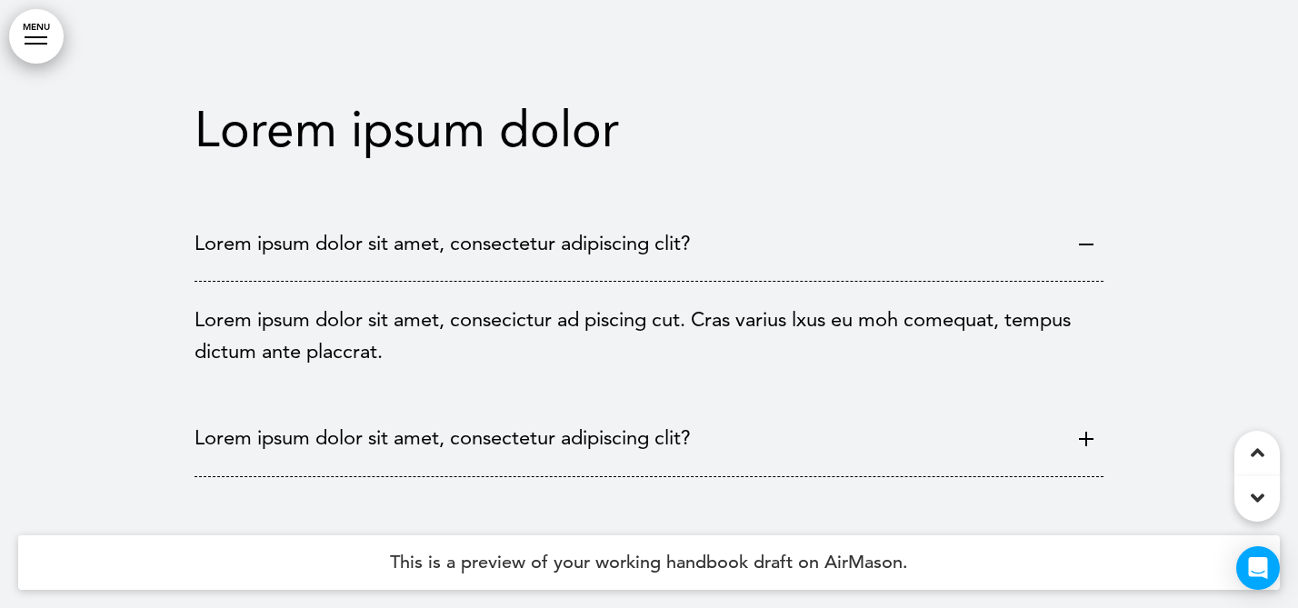
click at [1083, 236] on span at bounding box center [1088, 244] width 29 height 16
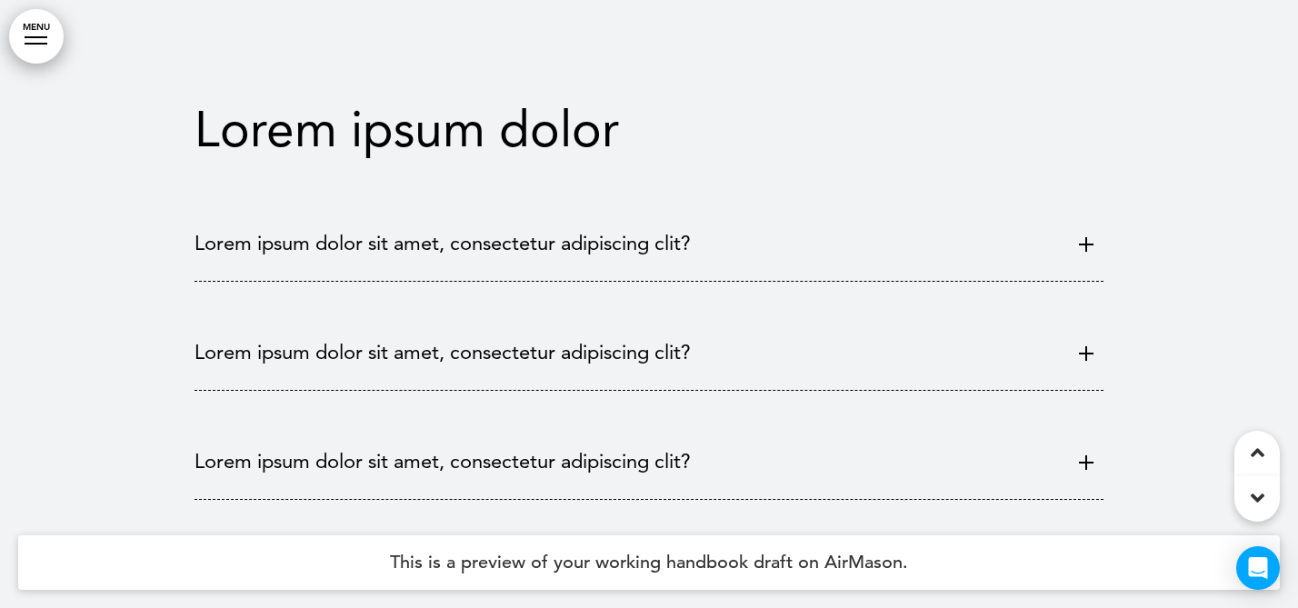
click at [666, 336] on p "Lorem ipsum dolor sit amet, consectetur adipiscing clit?" at bounding box center [631, 352] width 873 height 32
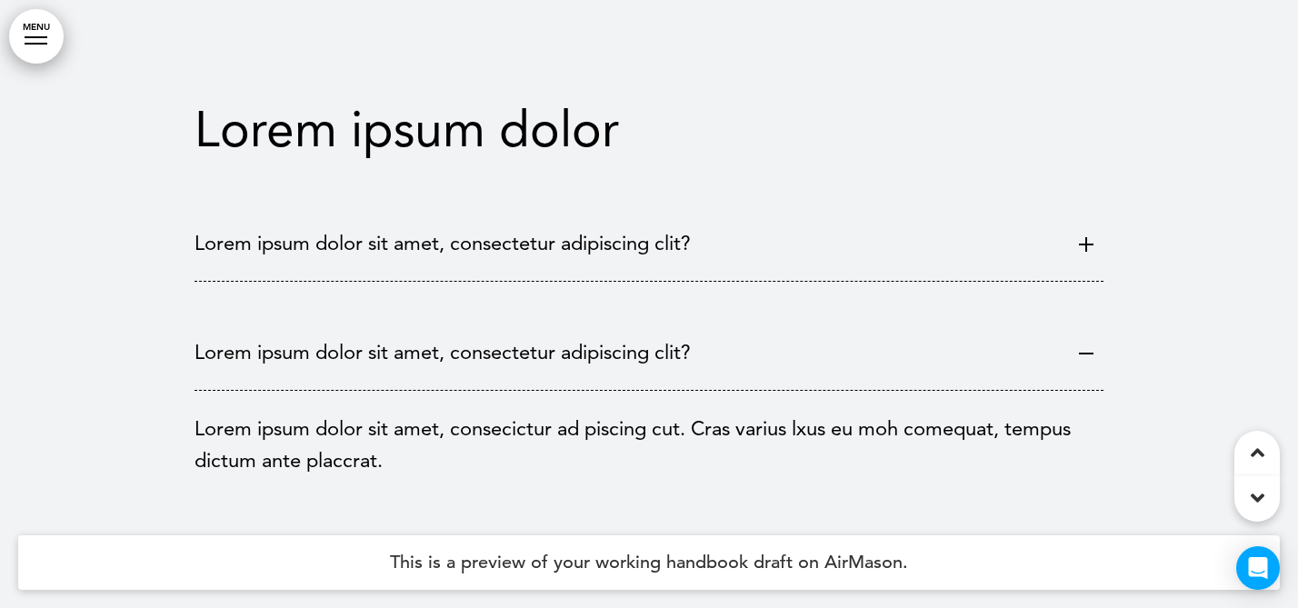
click at [666, 336] on p "Lorem ipsum dolor sit amet, consectetur adipiscing clit?" at bounding box center [631, 352] width 873 height 32
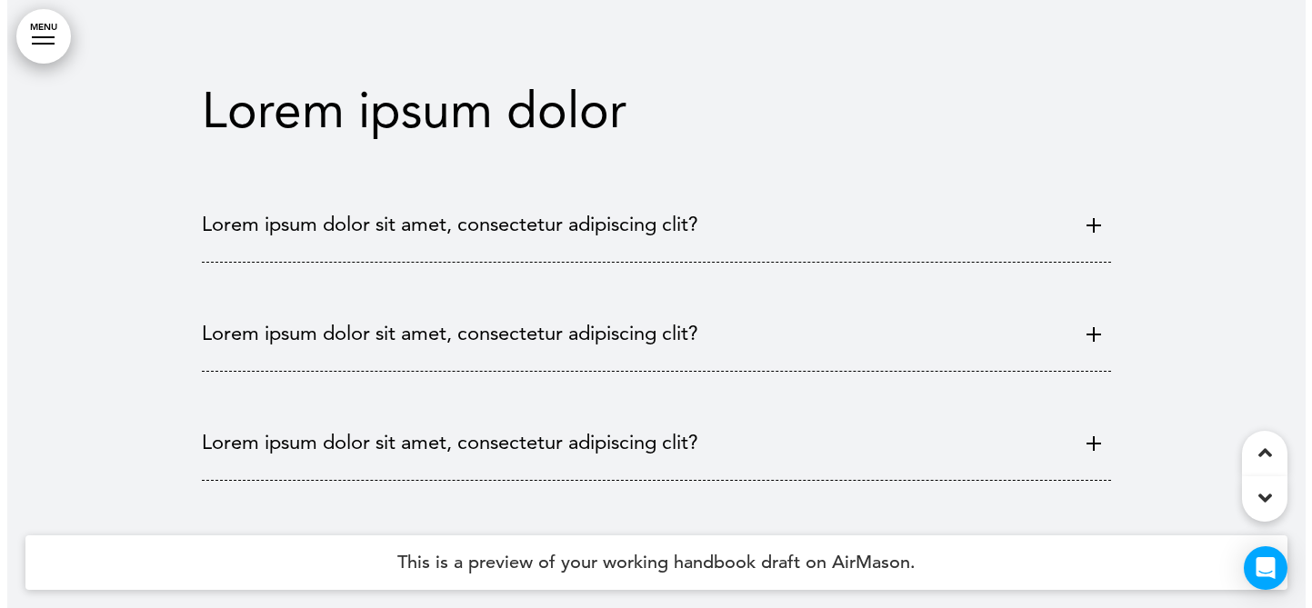
scroll to position [138790, 0]
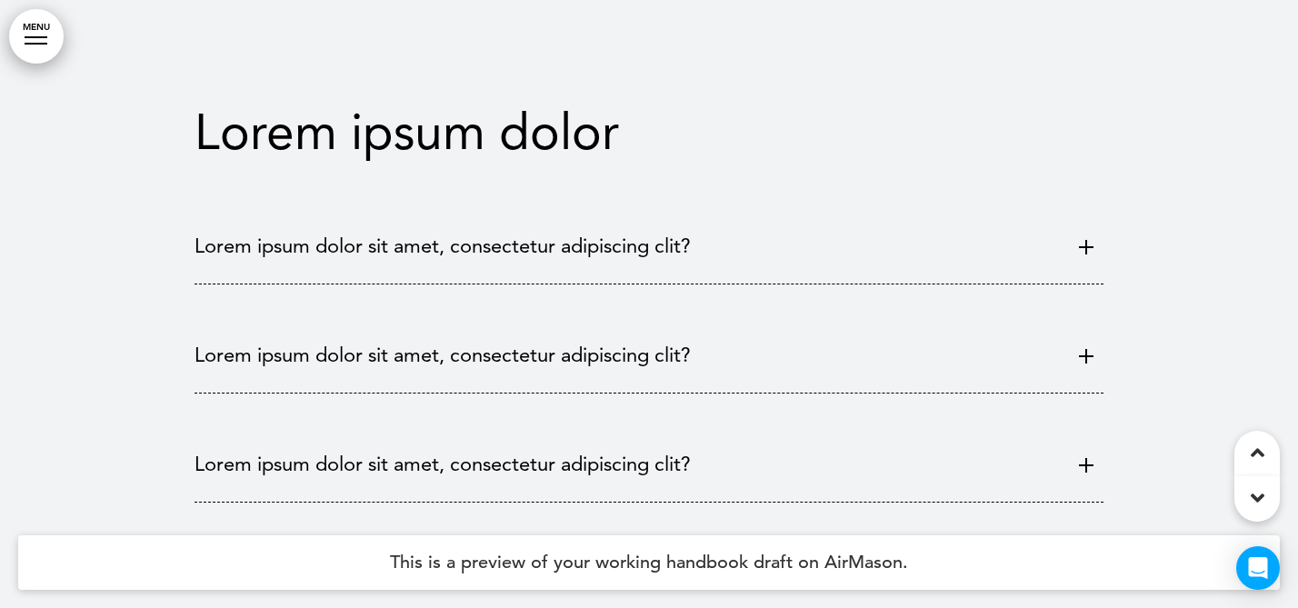
click at [55, 43] on link "MENU" at bounding box center [36, 36] width 55 height 55
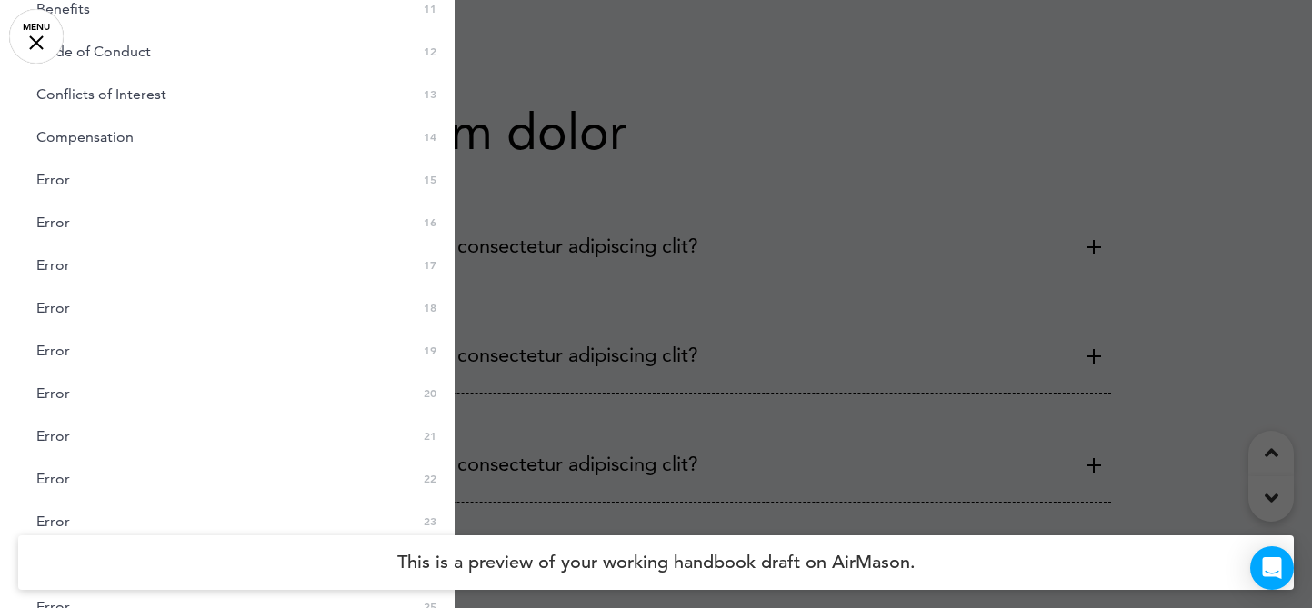
scroll to position [827, 0]
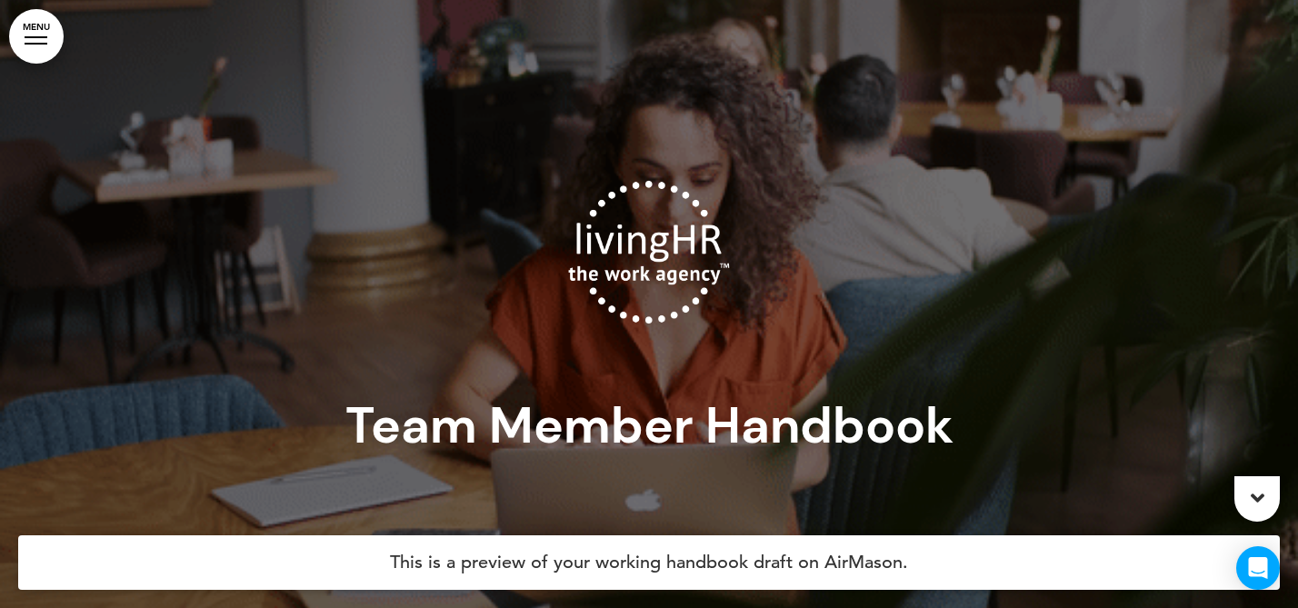
click at [33, 30] on link "MENU" at bounding box center [36, 36] width 55 height 55
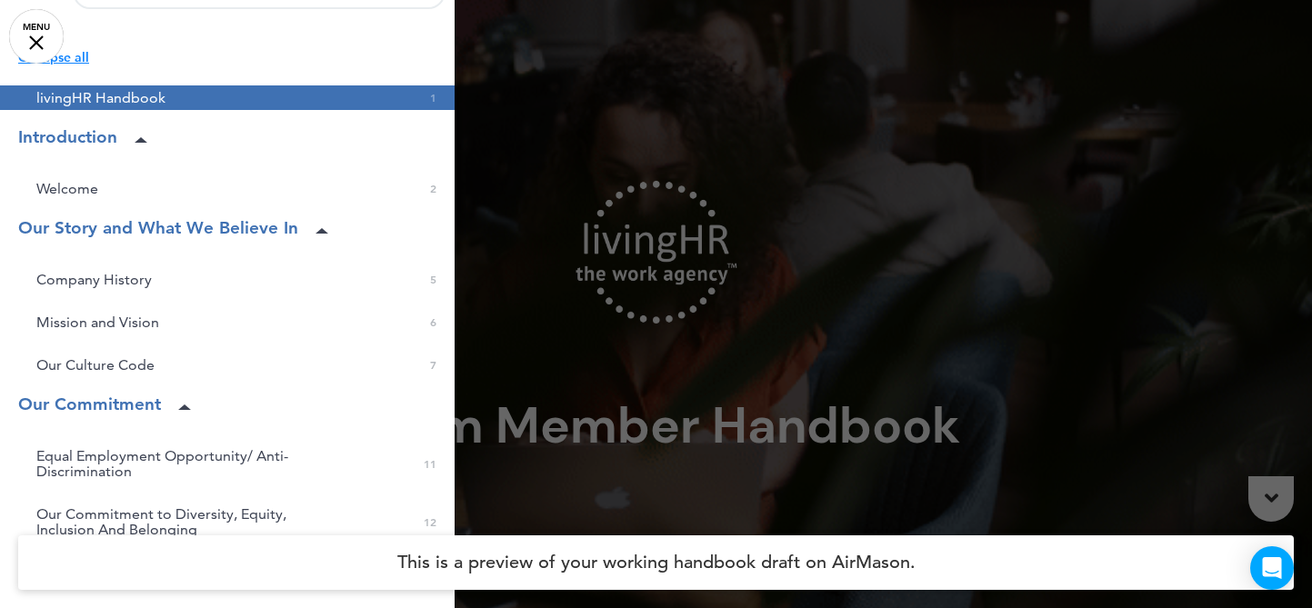
scroll to position [49, 0]
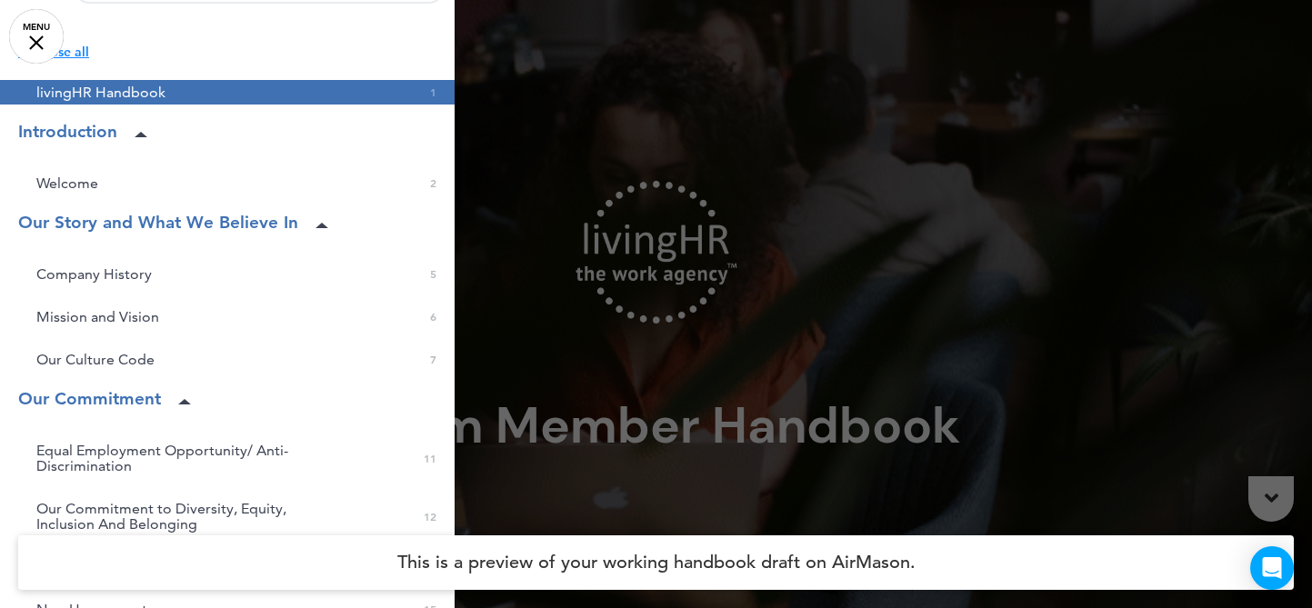
click at [146, 131] on span at bounding box center [141, 134] width 18 height 18
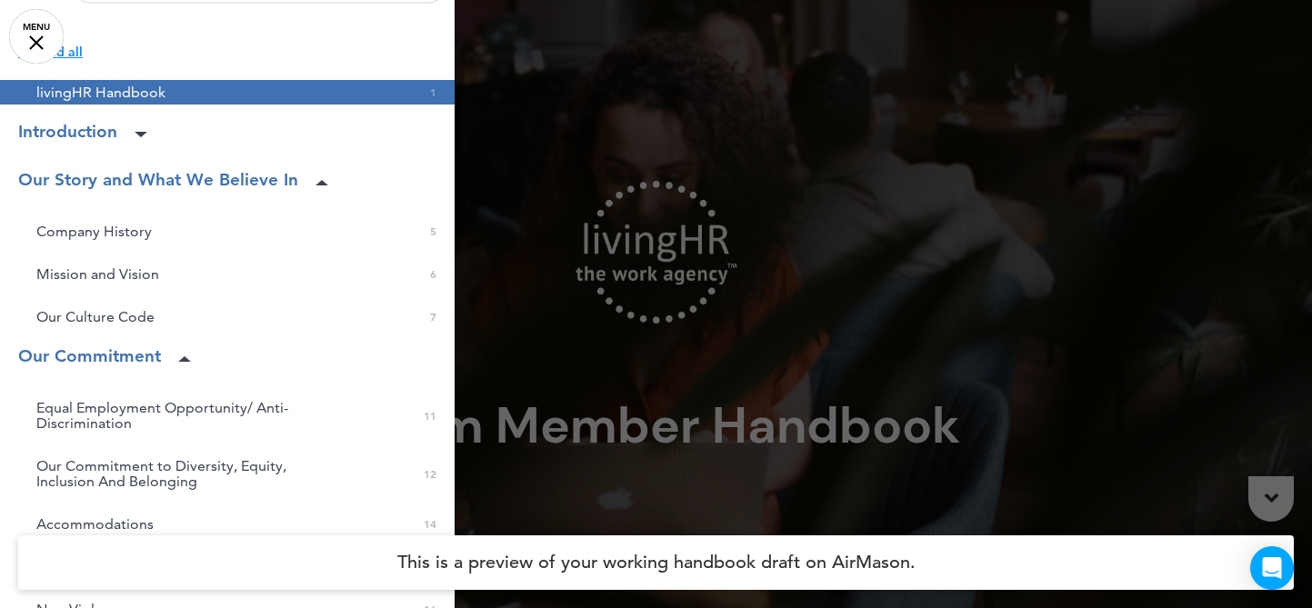
click at [146, 132] on icon at bounding box center [141, 134] width 13 height 5
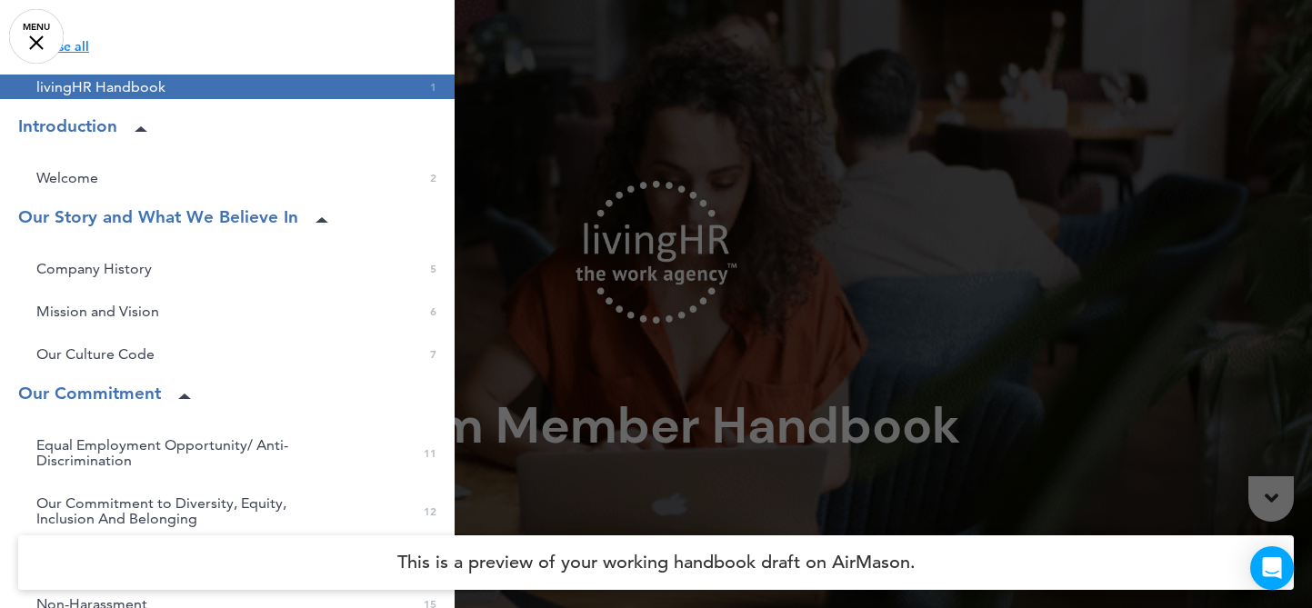
scroll to position [84, 0]
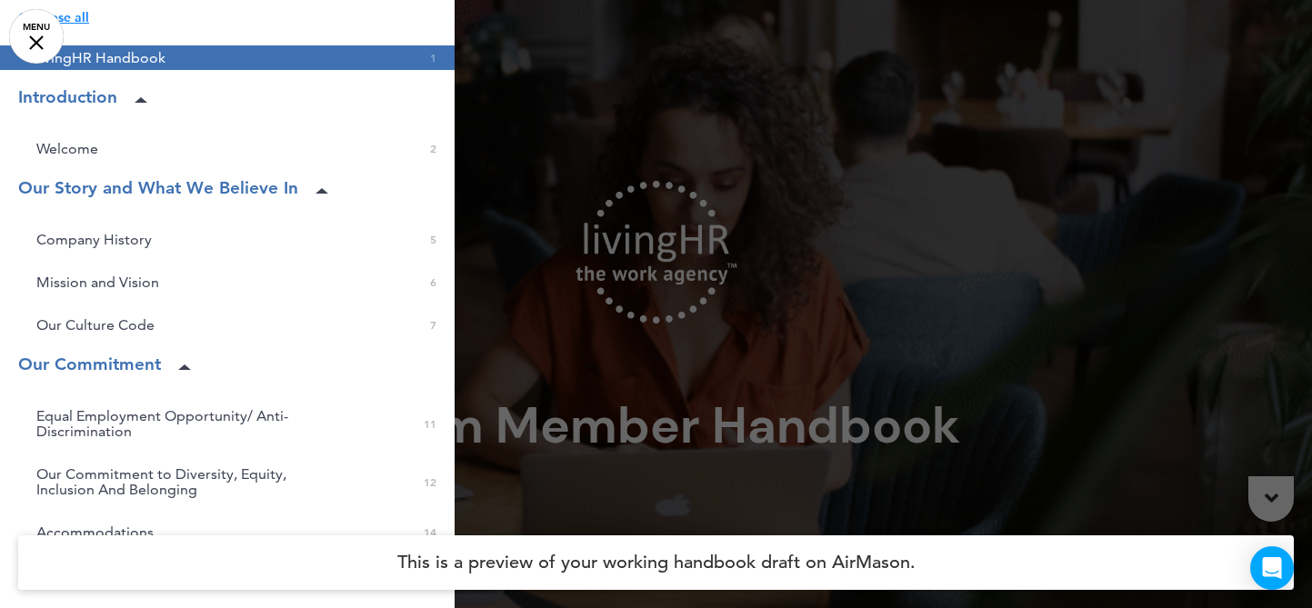
click at [328, 190] on icon at bounding box center [321, 190] width 13 height 5
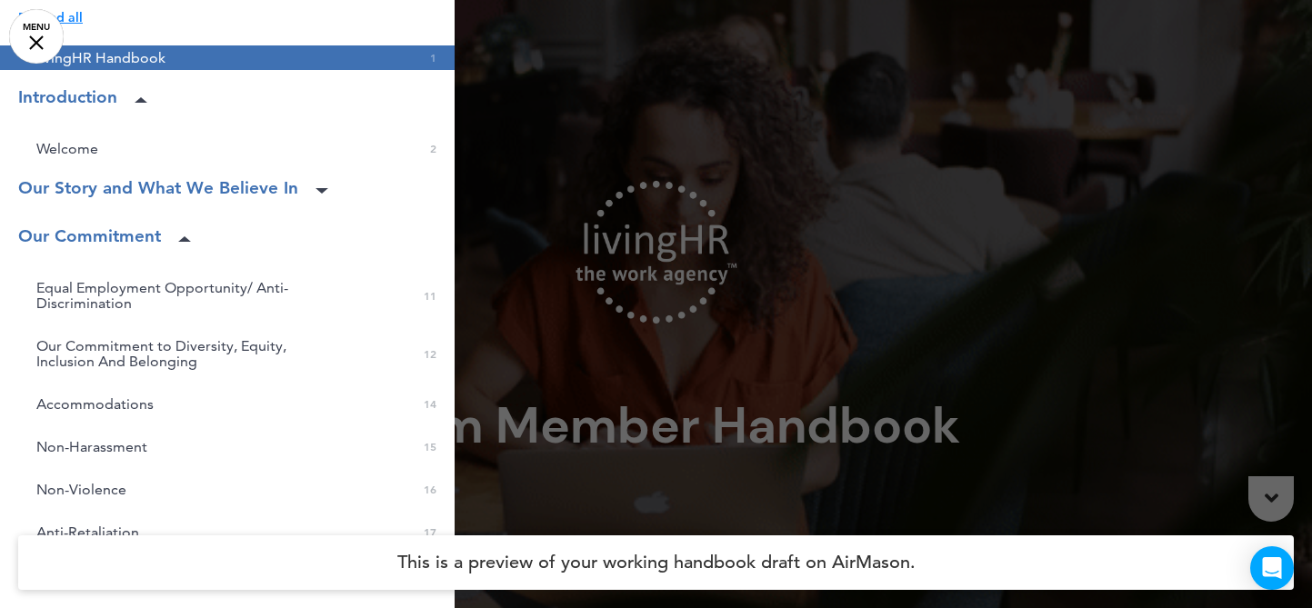
click at [328, 190] on icon at bounding box center [321, 190] width 13 height 5
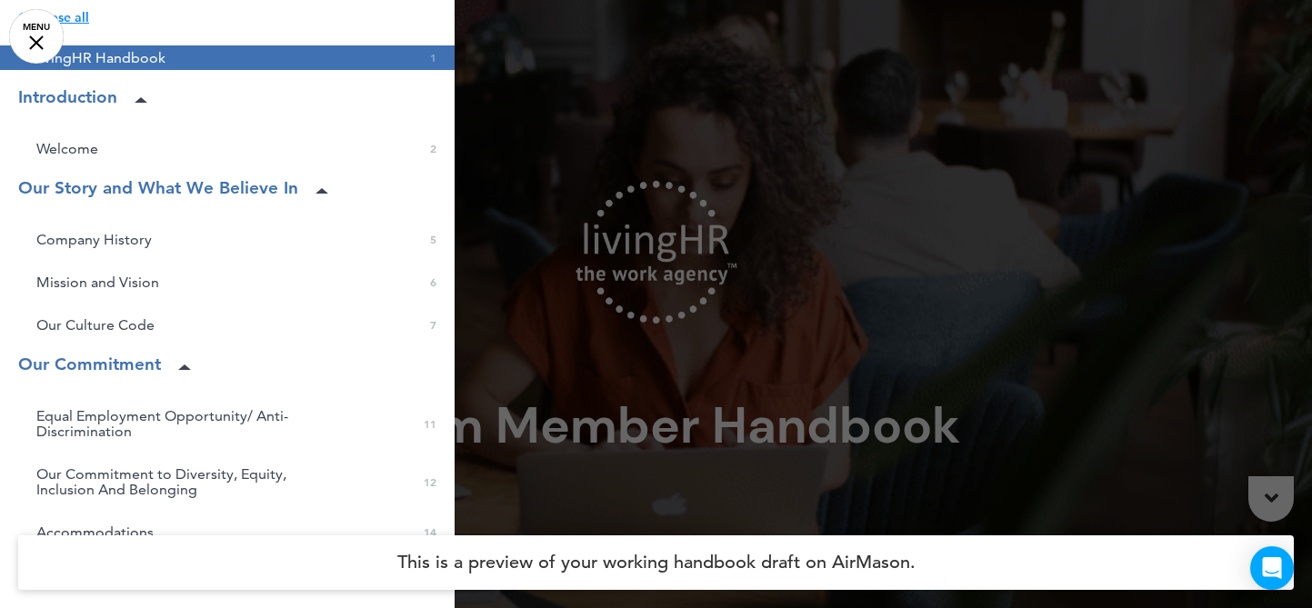
click at [184, 365] on icon at bounding box center [184, 367] width 13 height 5
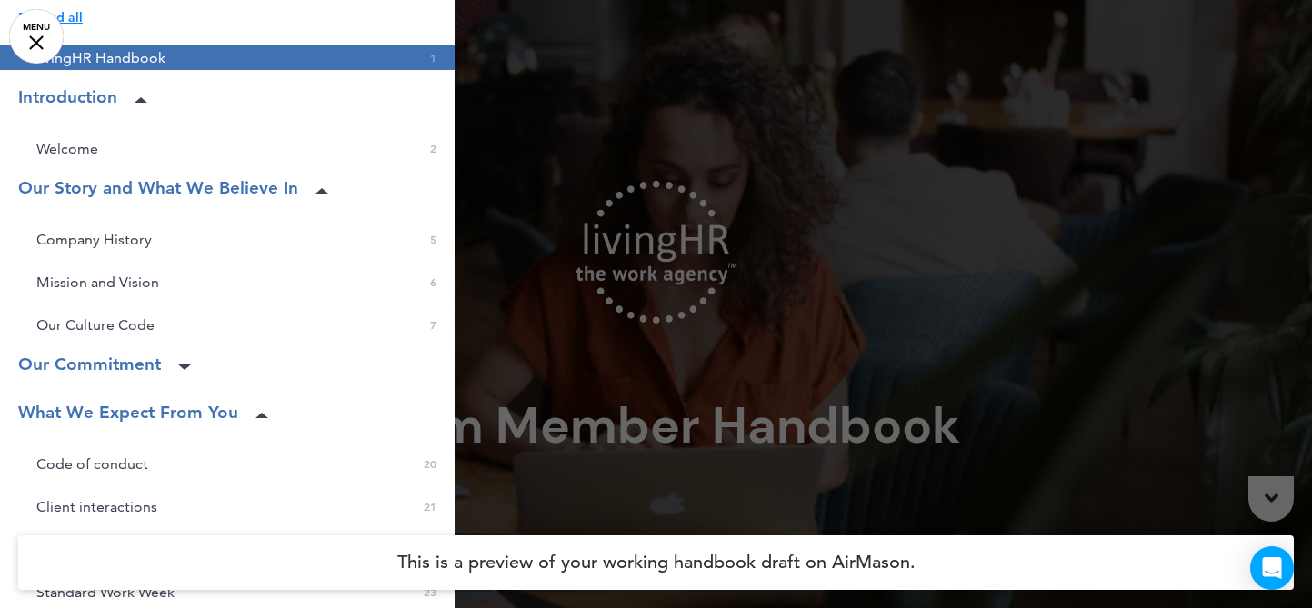
click at [184, 365] on icon at bounding box center [184, 367] width 13 height 5
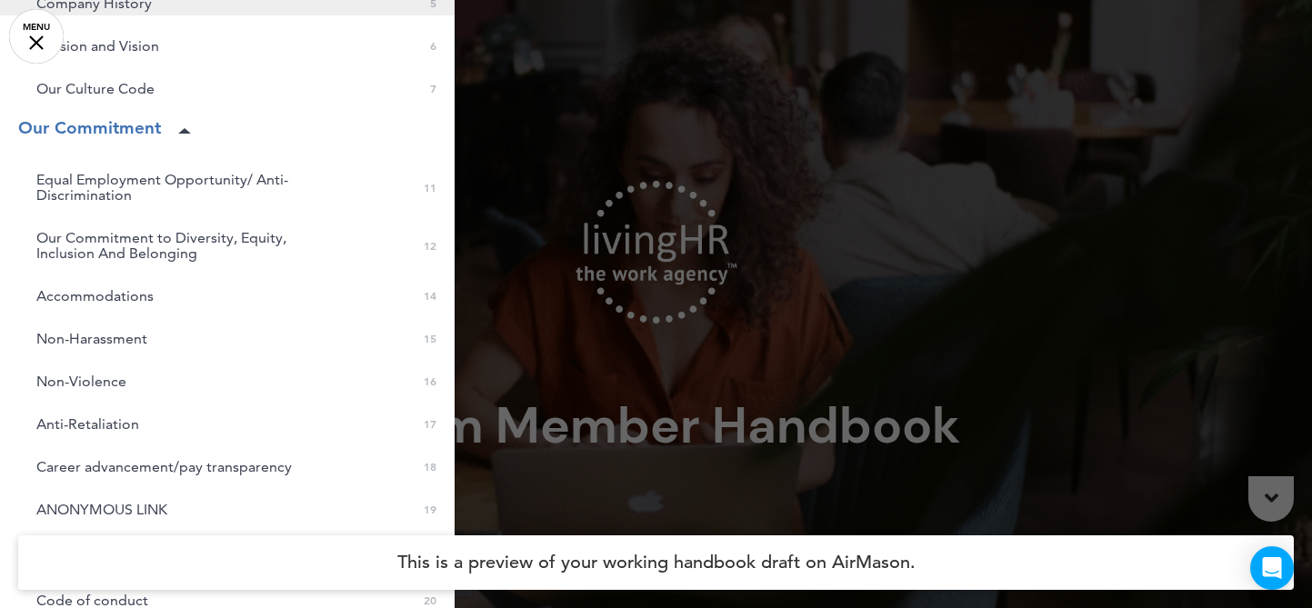
scroll to position [0, 0]
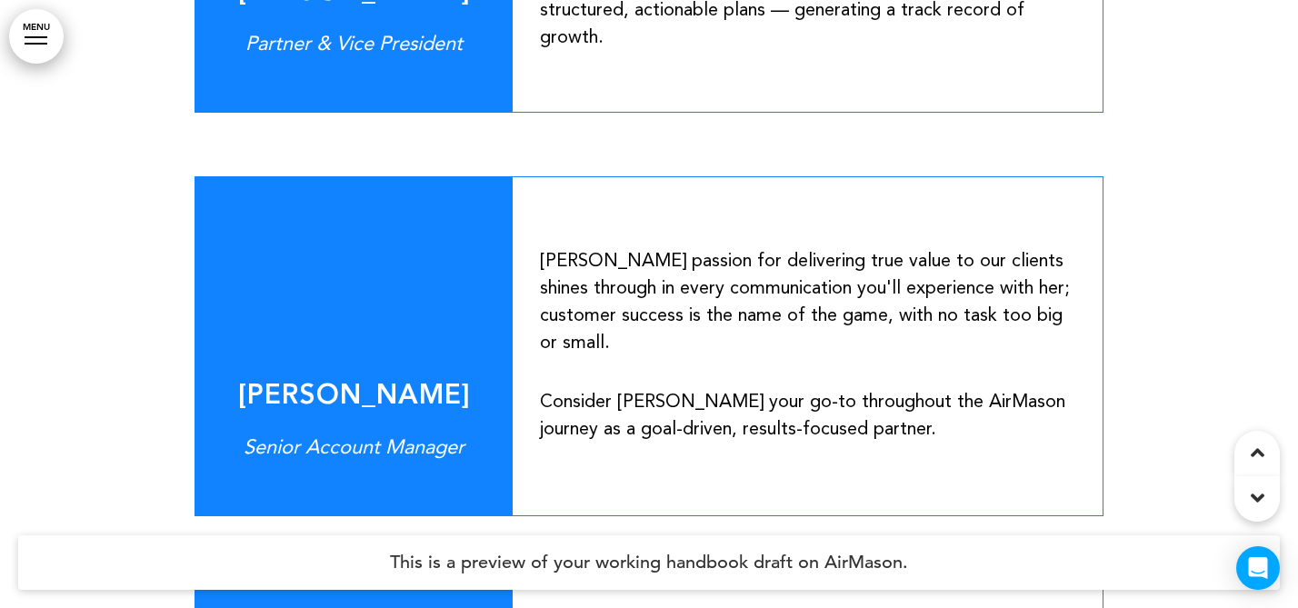
scroll to position [16403, 0]
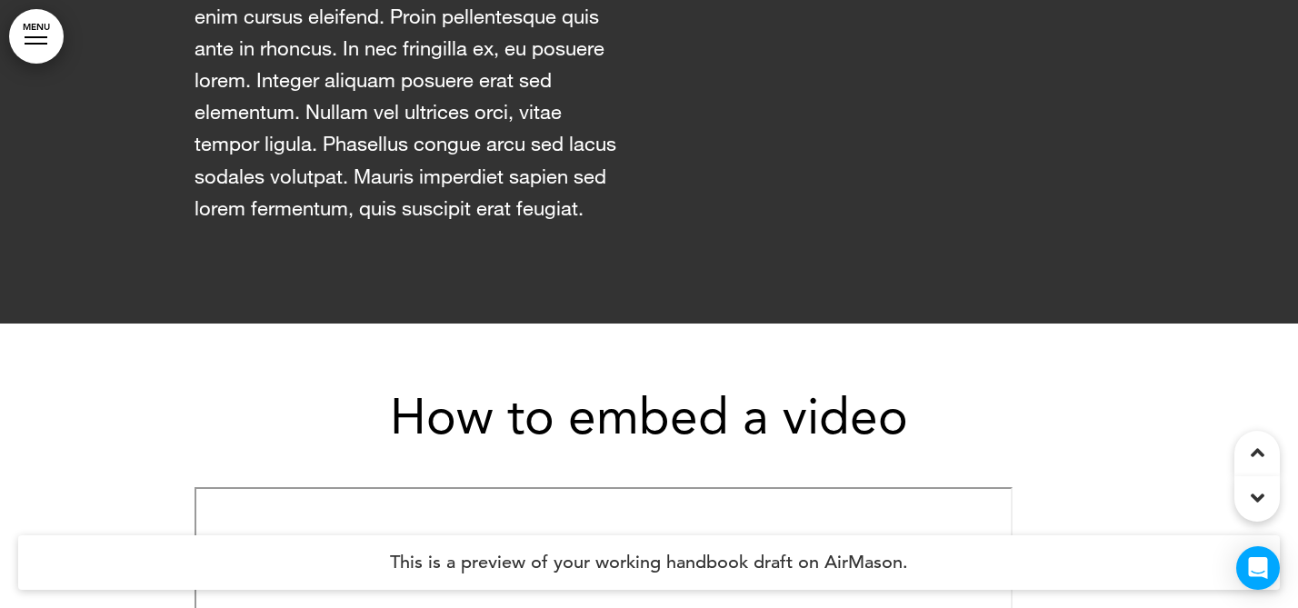
scroll to position [6704, 0]
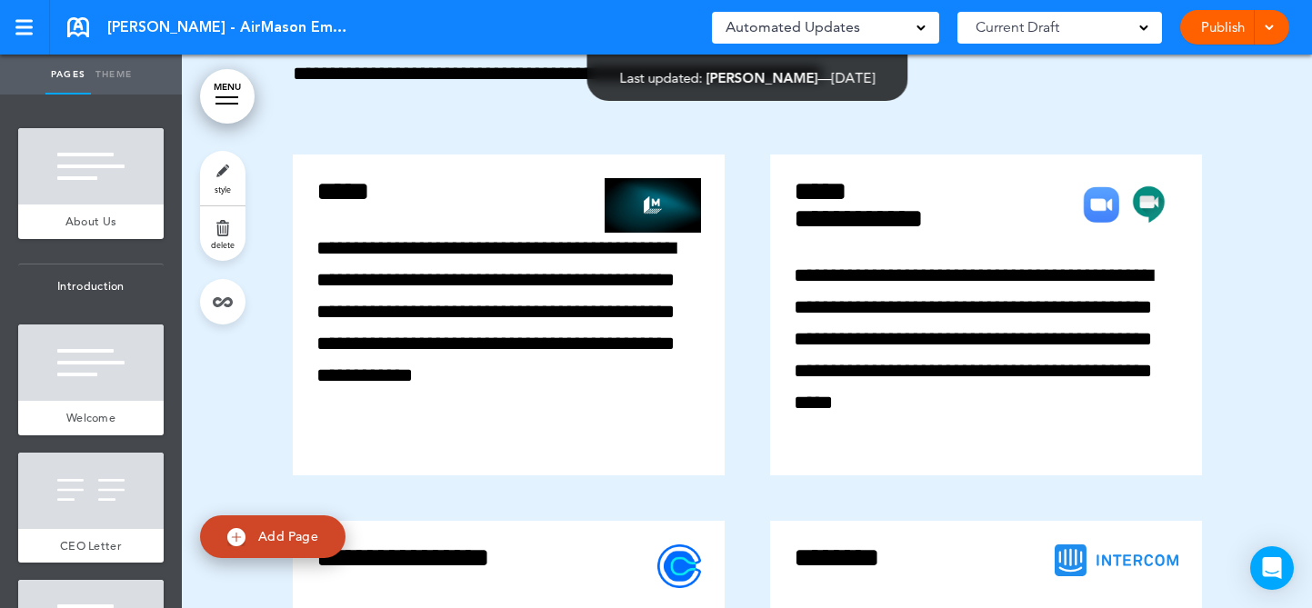
scroll to position [23897, 0]
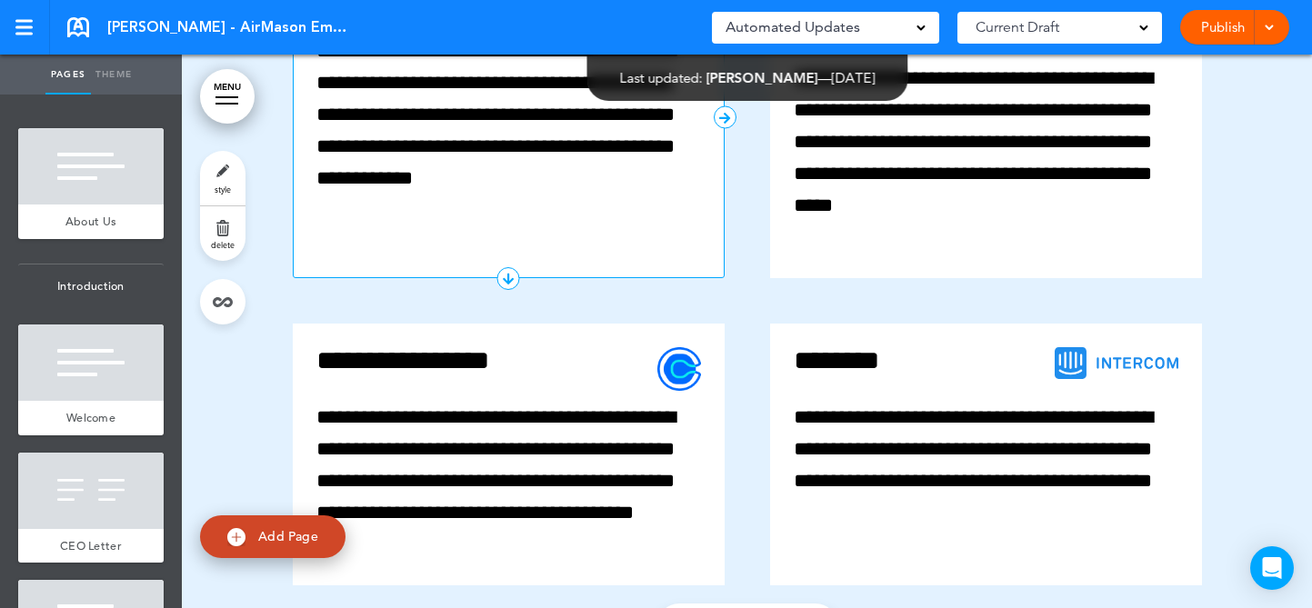
click at [685, 35] on img at bounding box center [652, 8] width 96 height 55
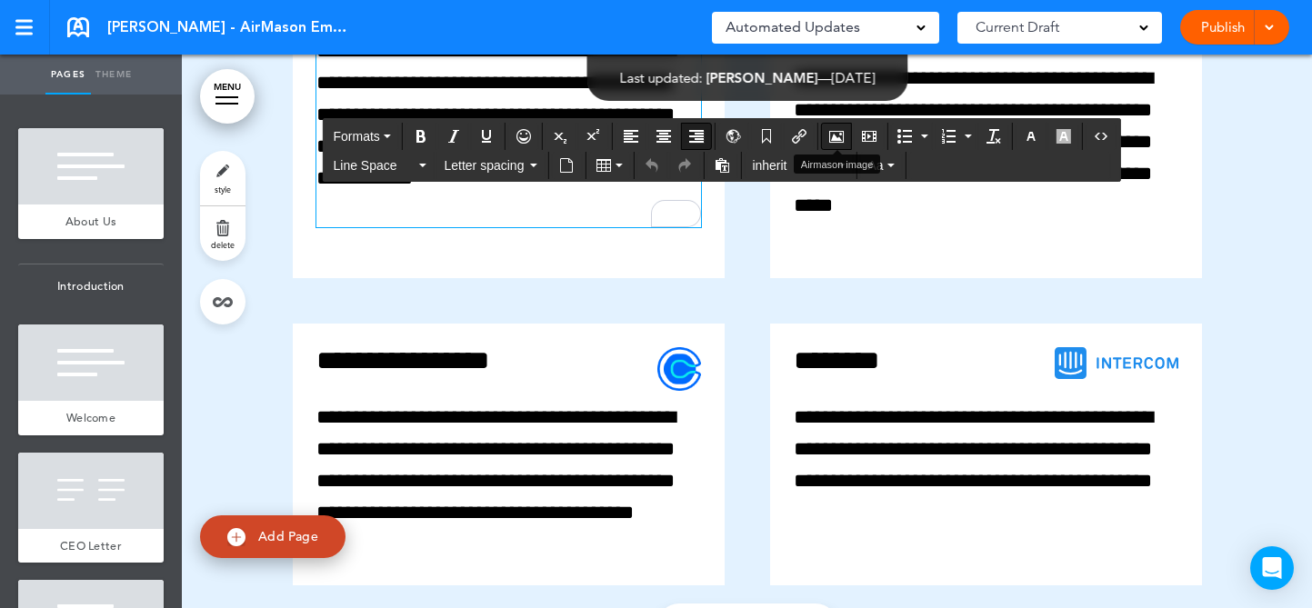
click at [837, 132] on icon "Airmason image" at bounding box center [836, 136] width 15 height 15
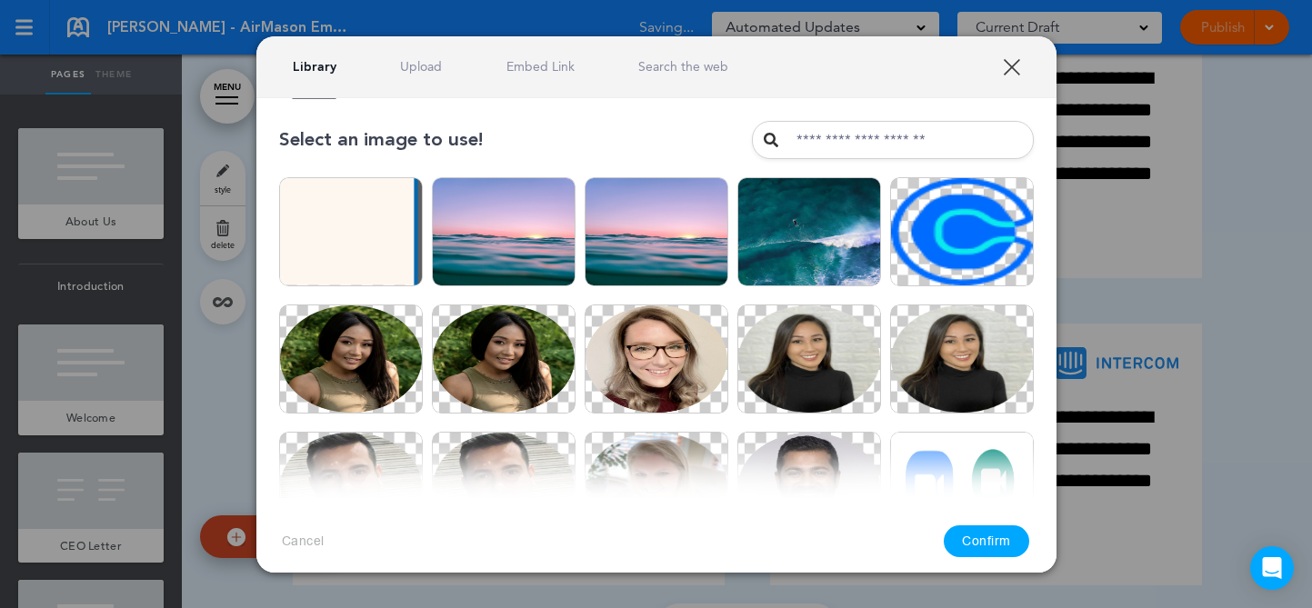
click at [431, 67] on link "Upload" at bounding box center [421, 66] width 42 height 17
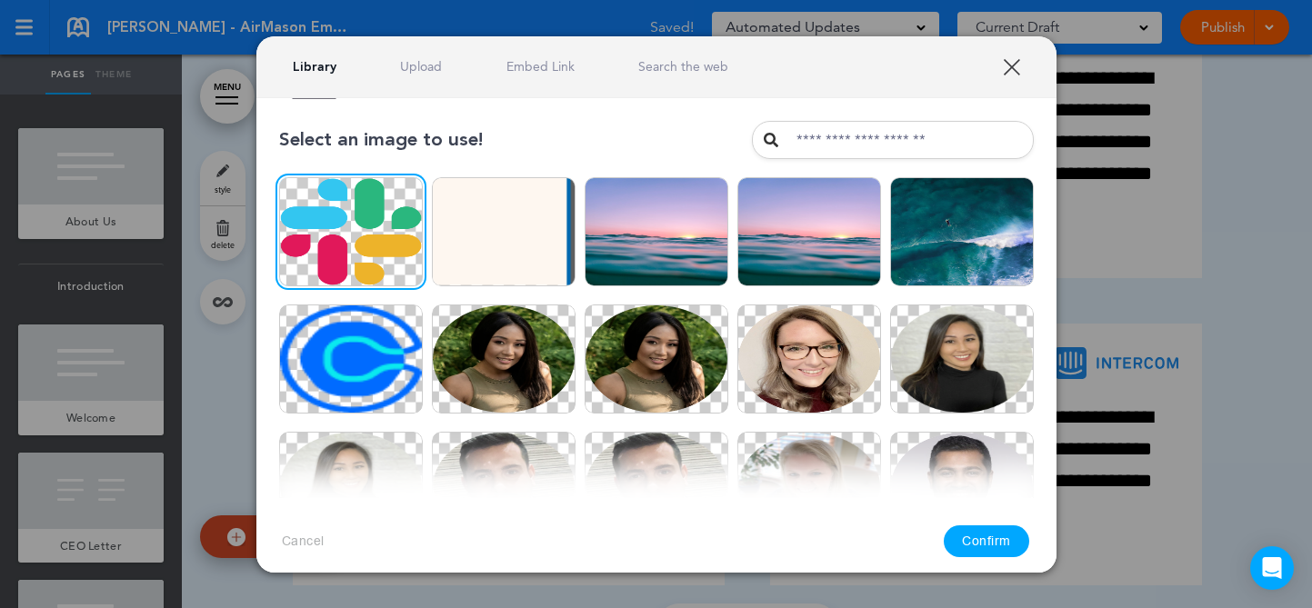
click at [986, 543] on button "Confirm" at bounding box center [986, 541] width 85 height 32
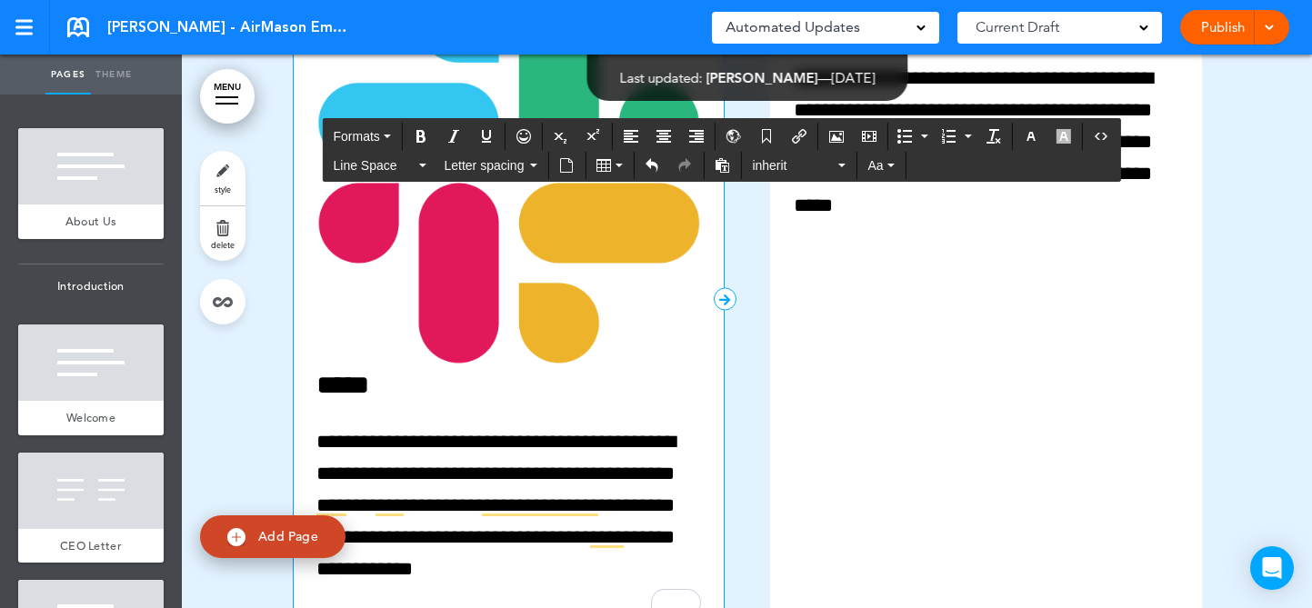
click at [560, 351] on img "To enrich screen reader interactions, please activate Accessibility in Grammarl…" at bounding box center [508, 173] width 385 height 385
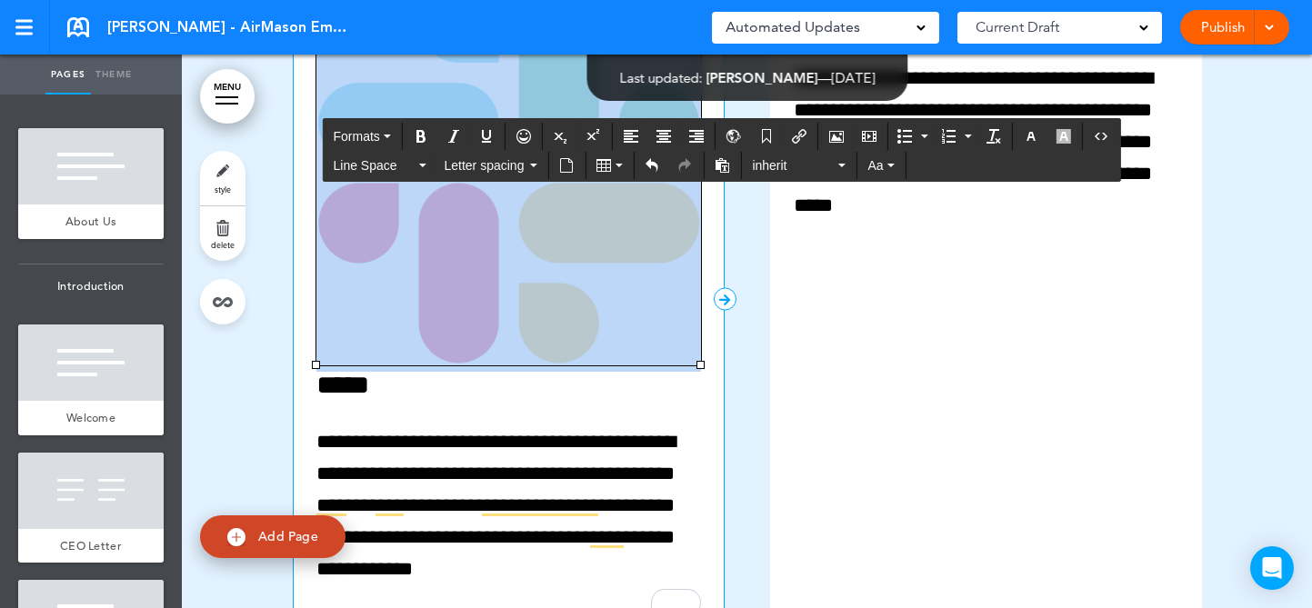
drag, startPoint x: 309, startPoint y: 309, endPoint x: 323, endPoint y: 315, distance: 15.0
click at [323, 315] on img "To enrich screen reader interactions, please activate Accessibility in Grammarl…" at bounding box center [508, 173] width 385 height 385
drag, startPoint x: 308, startPoint y: 305, endPoint x: 654, endPoint y: 494, distance: 393.8
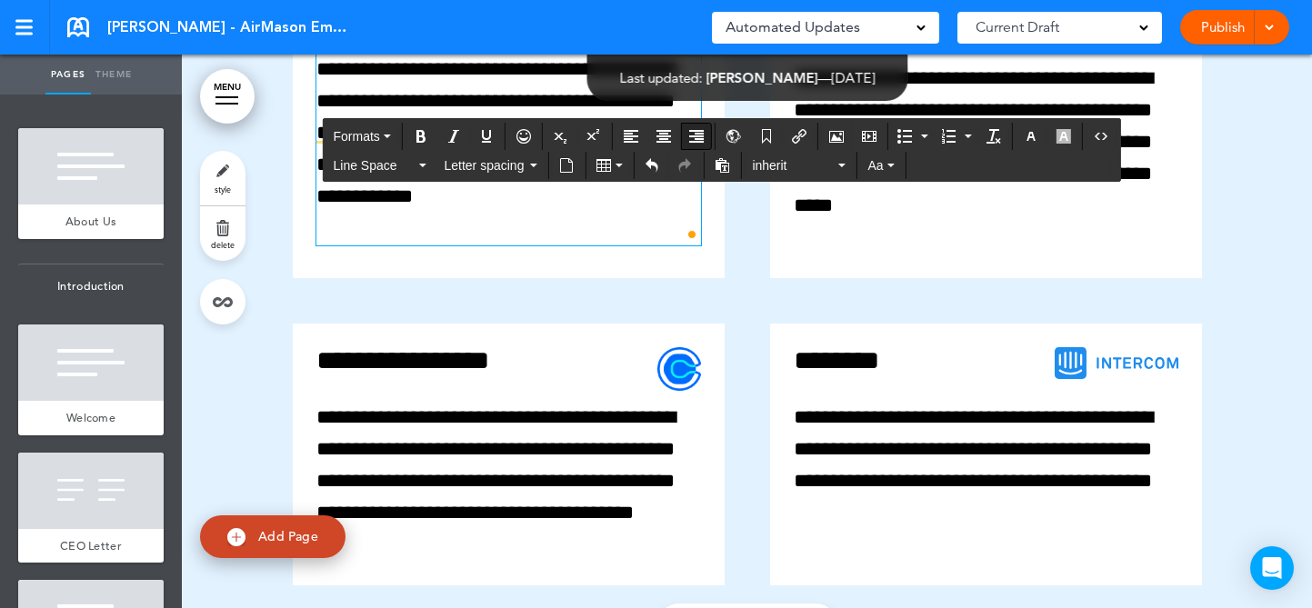
click at [696, 135] on icon "Align right" at bounding box center [696, 136] width 15 height 15
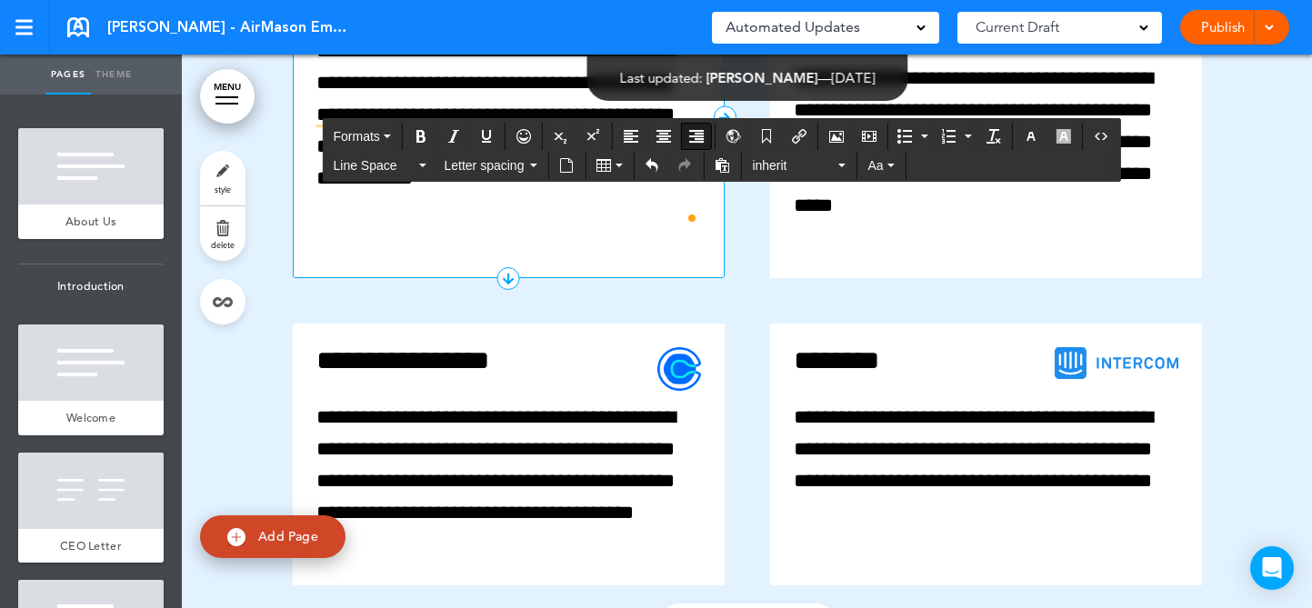
click at [577, 195] on p "**********" at bounding box center [508, 115] width 385 height 160
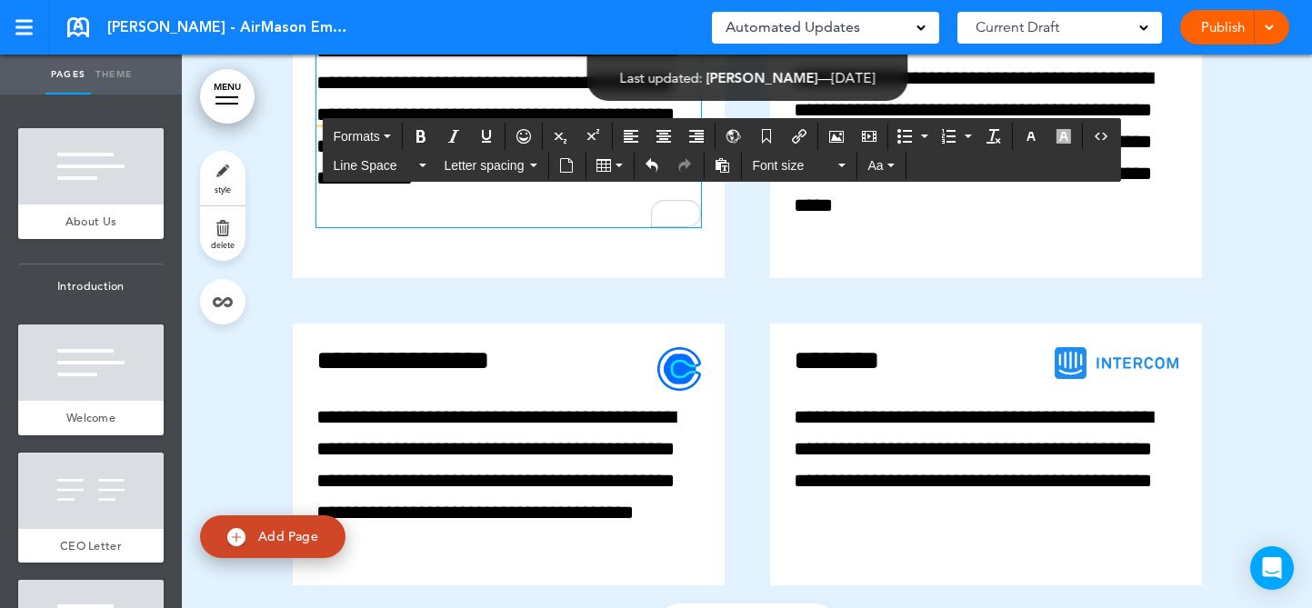
click at [1235, 37] on div "Publish Publish Preview Draft" at bounding box center [1234, 27] width 109 height 35
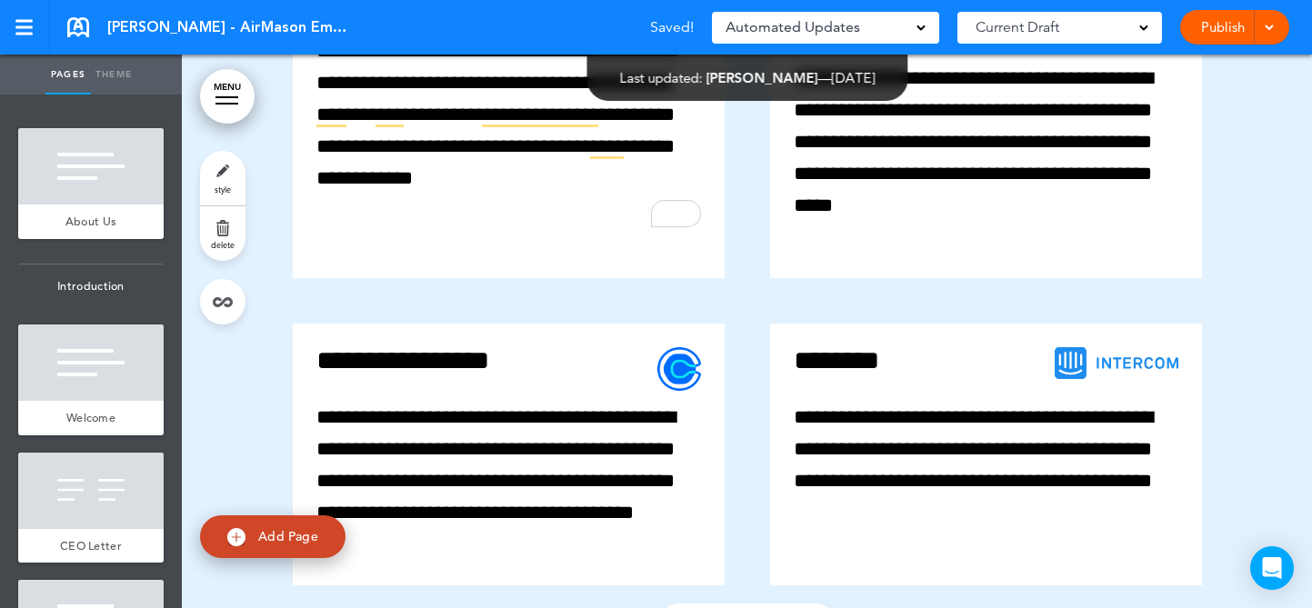
click at [1234, 33] on link "Publish" at bounding box center [1222, 27] width 57 height 35
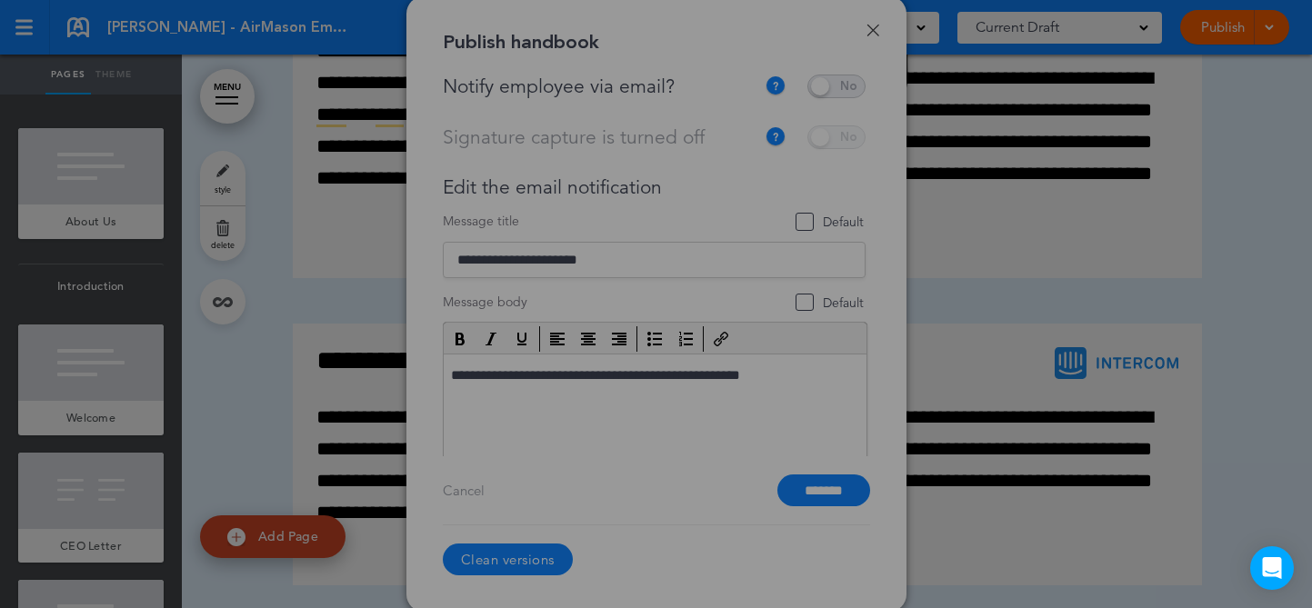
scroll to position [0, 0]
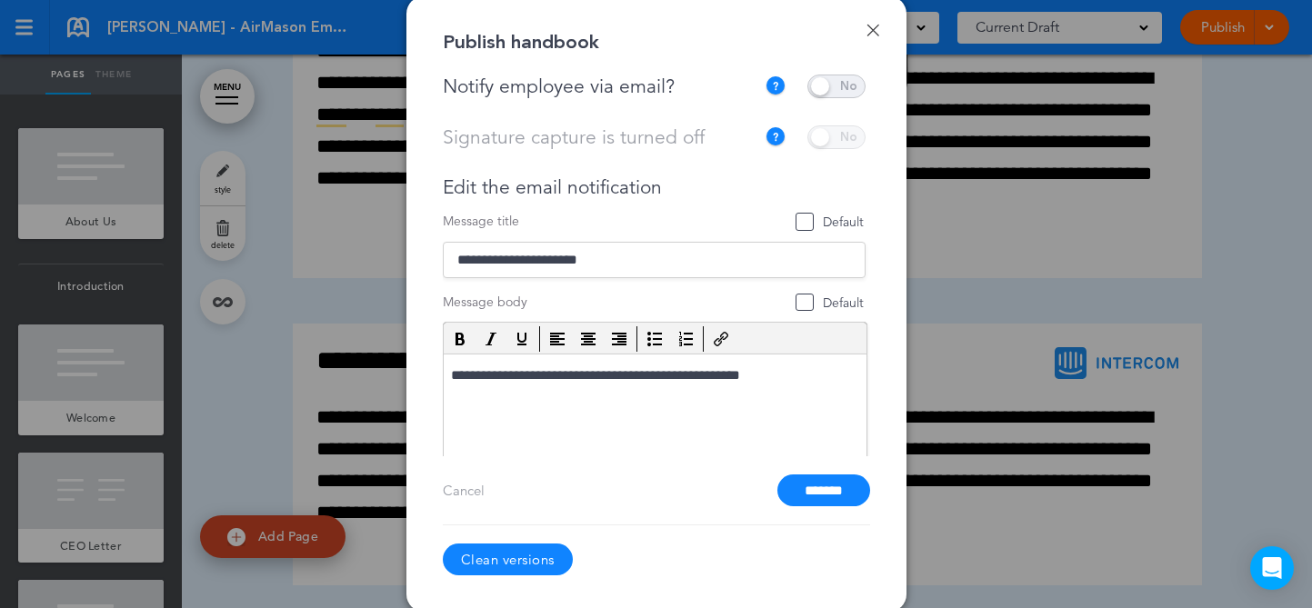
click at [864, 72] on div "**********" at bounding box center [656, 303] width 500 height 615
click at [853, 76] on span at bounding box center [836, 87] width 58 height 24
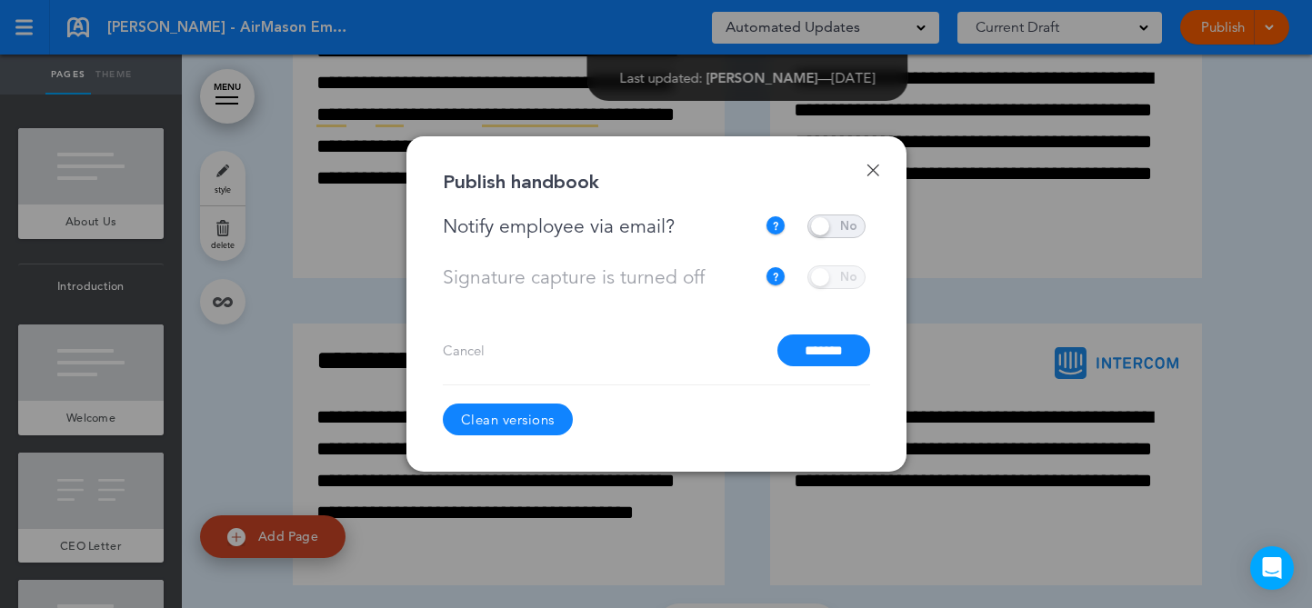
click at [829, 351] on input "*******" at bounding box center [823, 351] width 93 height 32
